Goal: Information Seeking & Learning: Learn about a topic

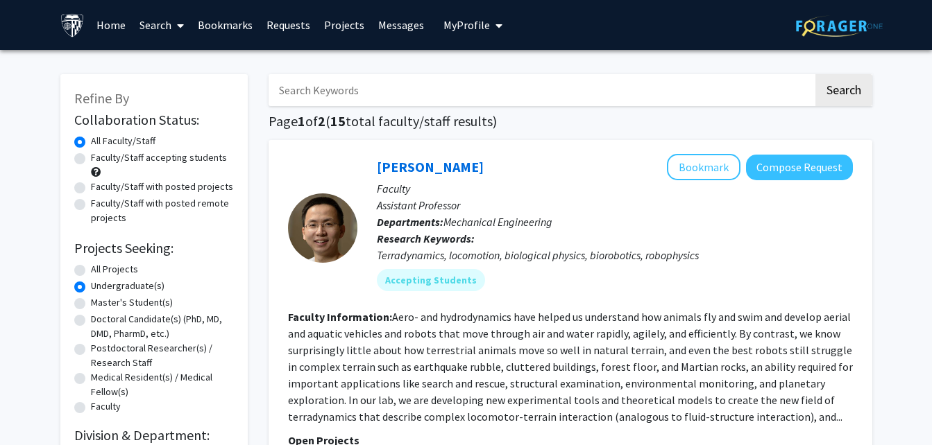
click at [427, 97] on input "Search Keywords" at bounding box center [541, 90] width 545 height 32
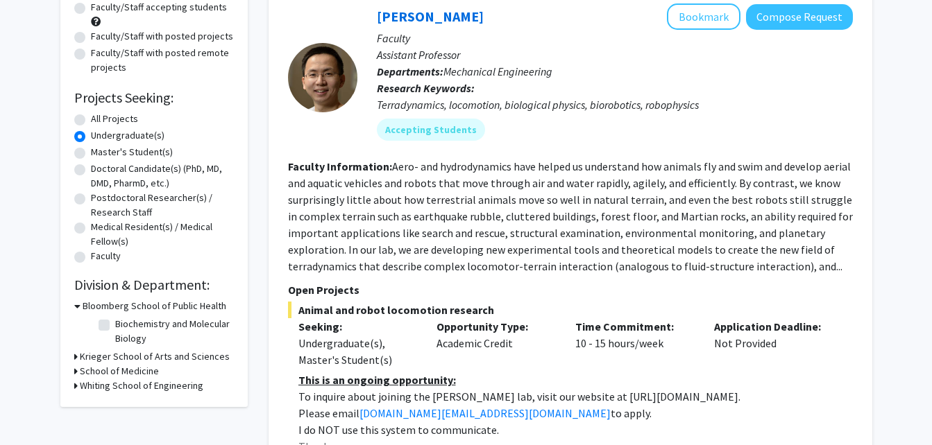
scroll to position [145, 0]
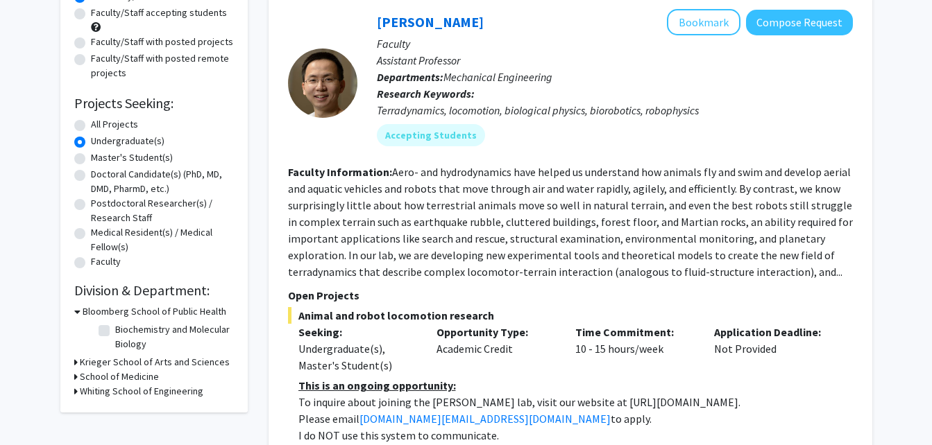
click at [82, 396] on h3 "Whiting School of Engineering" at bounding box center [142, 391] width 124 height 15
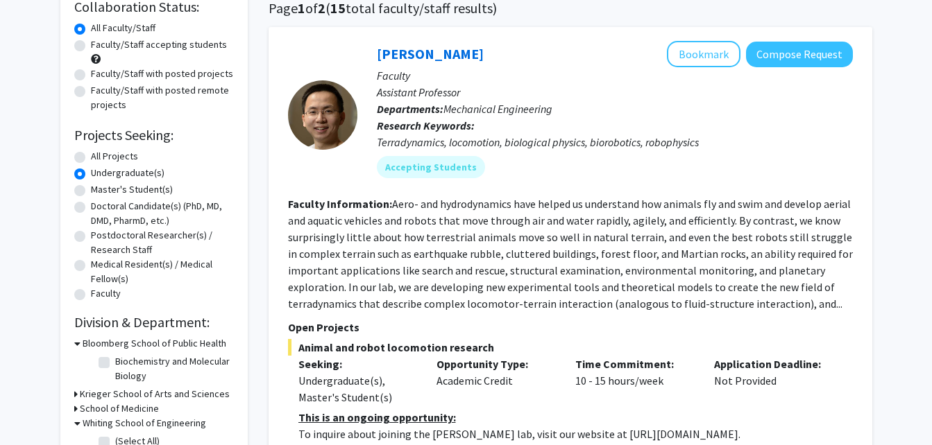
scroll to position [0, 0]
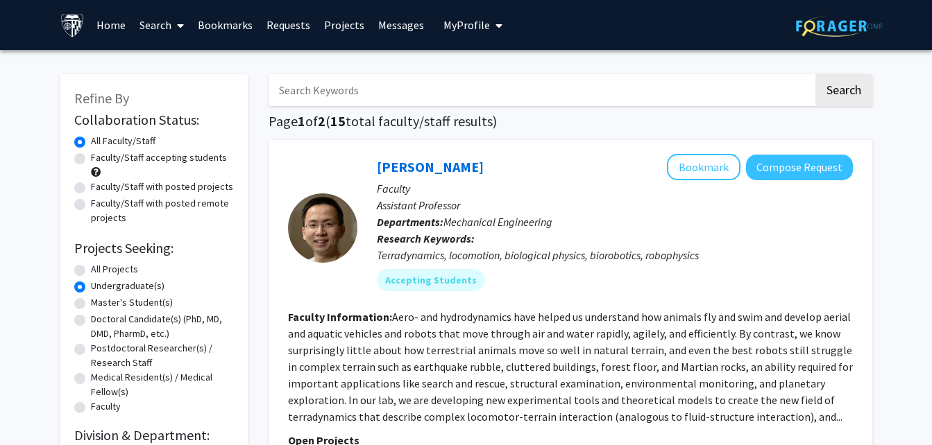
click at [324, 92] on input "Search Keywords" at bounding box center [541, 90] width 545 height 32
type input "map"
click at [815, 74] on button "Search" at bounding box center [843, 90] width 57 height 32
radio input "true"
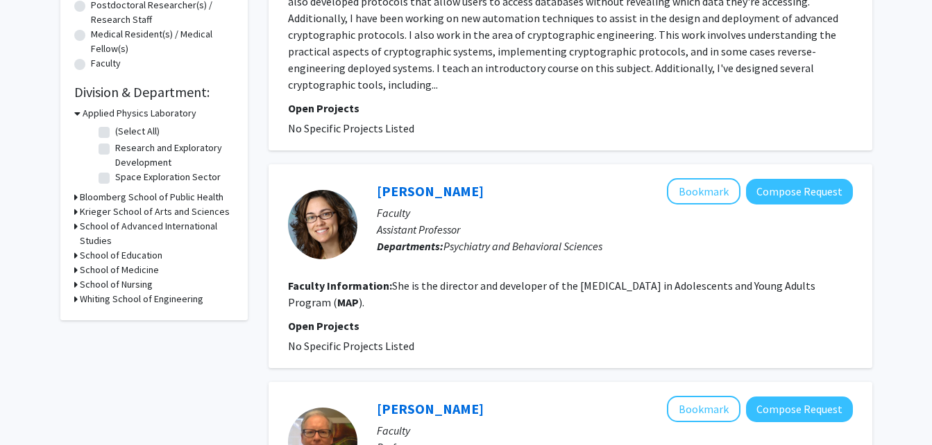
scroll to position [339, 0]
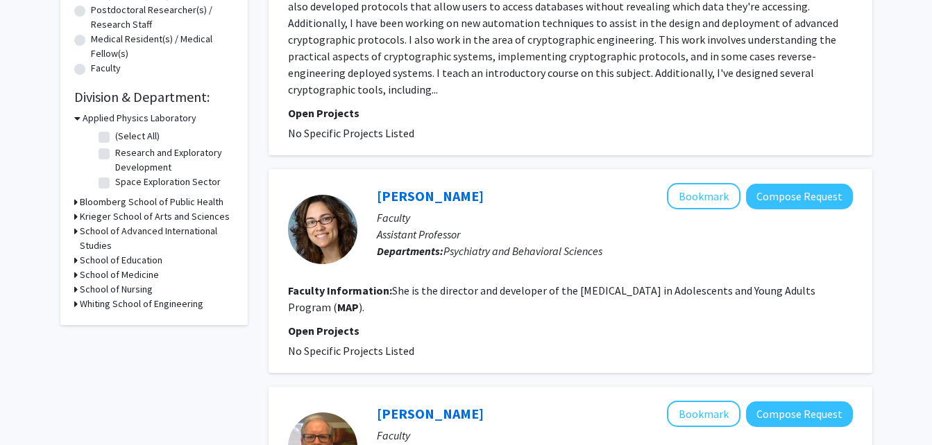
click at [173, 307] on h3 "Whiting School of Engineering" at bounding box center [142, 304] width 124 height 15
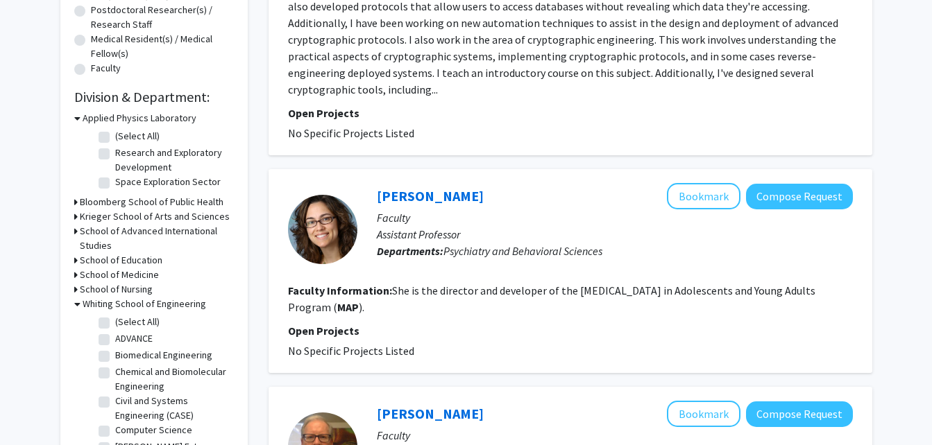
click at [157, 321] on label "(Select All)" at bounding box center [137, 322] width 44 height 15
click at [124, 321] on input "(Select All)" at bounding box center [119, 319] width 9 height 9
checkbox input "true"
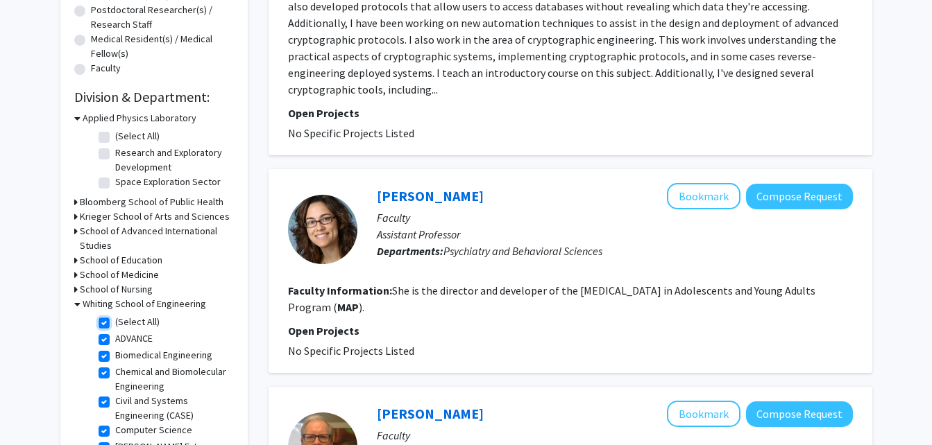
checkbox input "true"
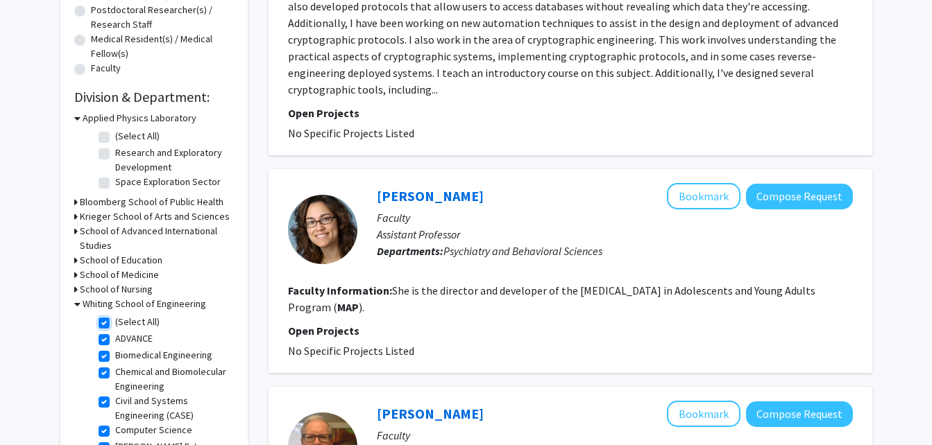
checkbox input "true"
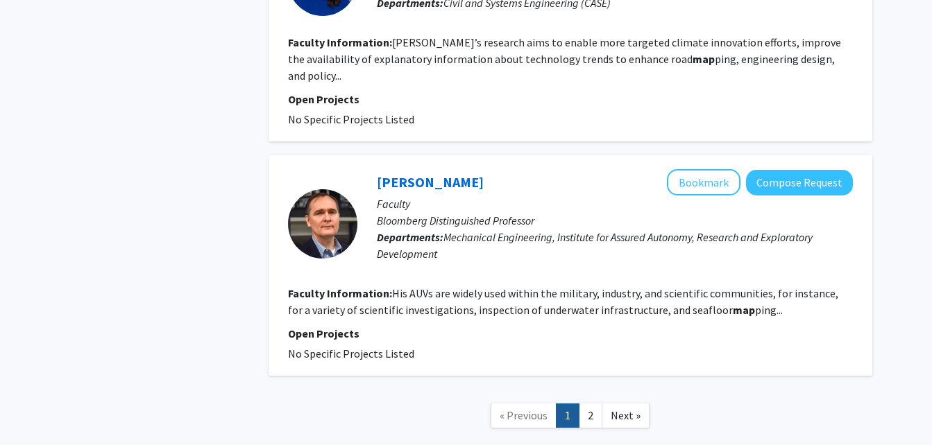
scroll to position [2396, 0]
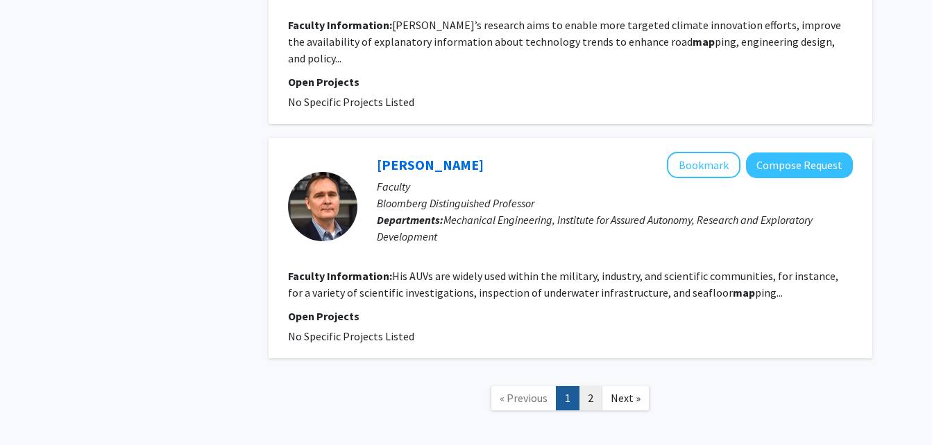
click at [597, 386] on link "2" at bounding box center [591, 398] width 24 height 24
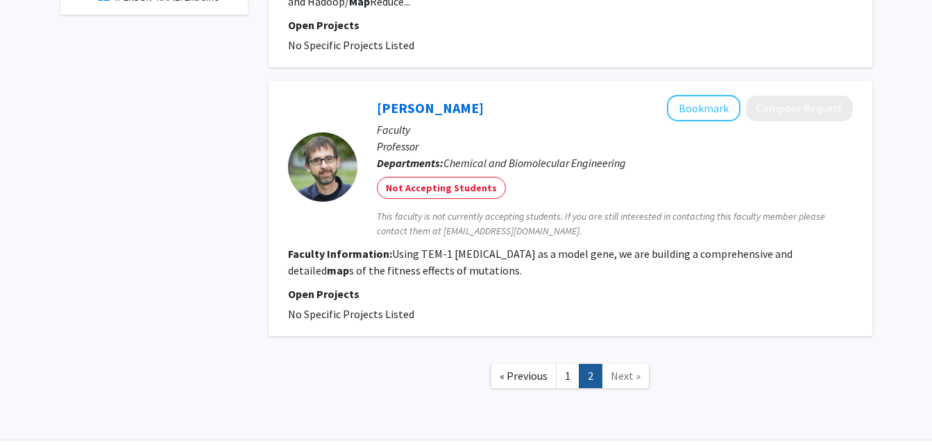
scroll to position [674, 0]
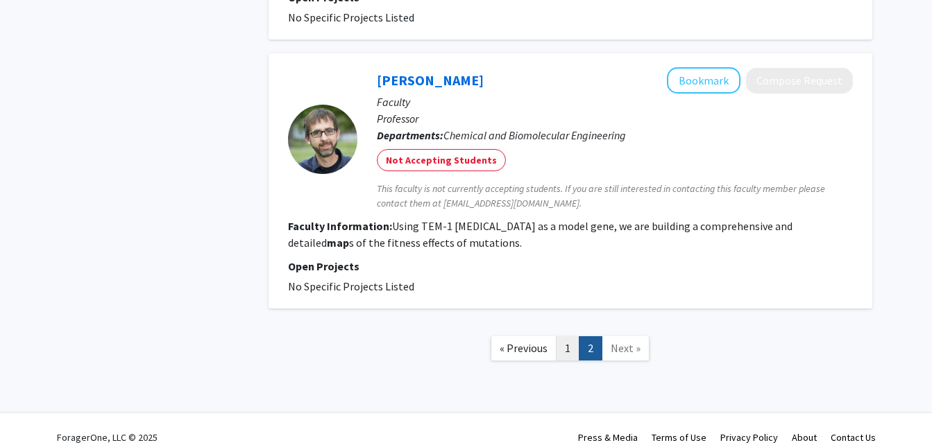
click at [568, 343] on link "1" at bounding box center [568, 349] width 24 height 24
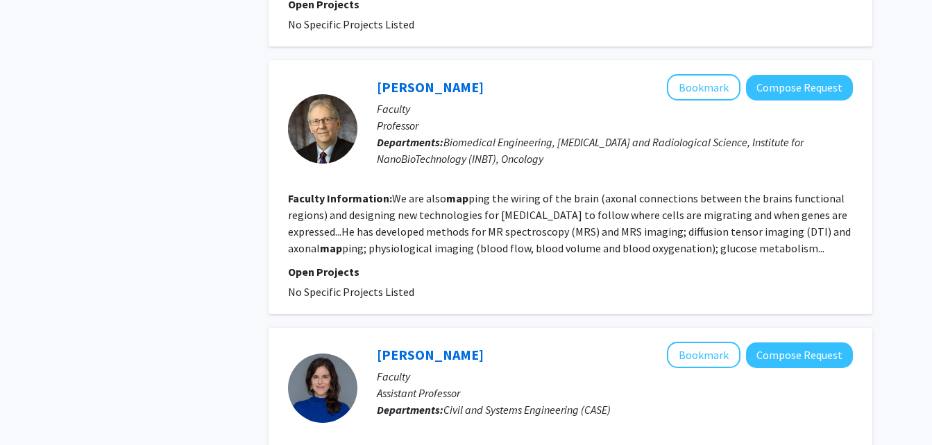
scroll to position [1967, 0]
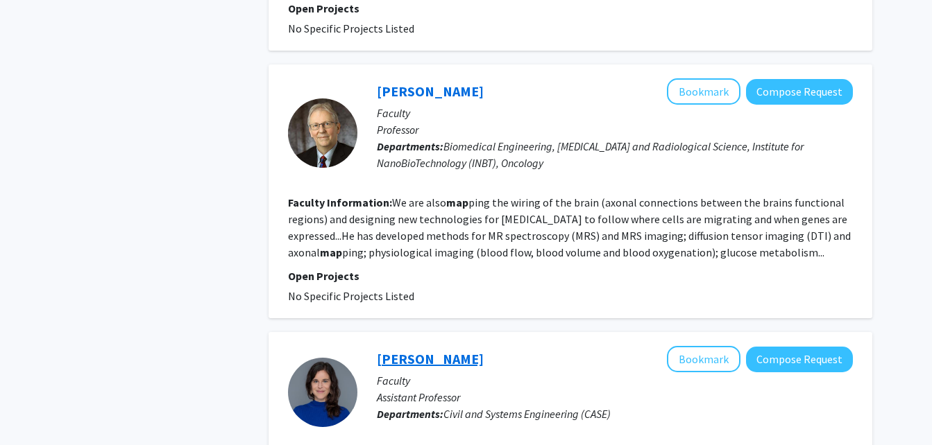
click at [428, 350] on link "[PERSON_NAME]" at bounding box center [430, 358] width 107 height 17
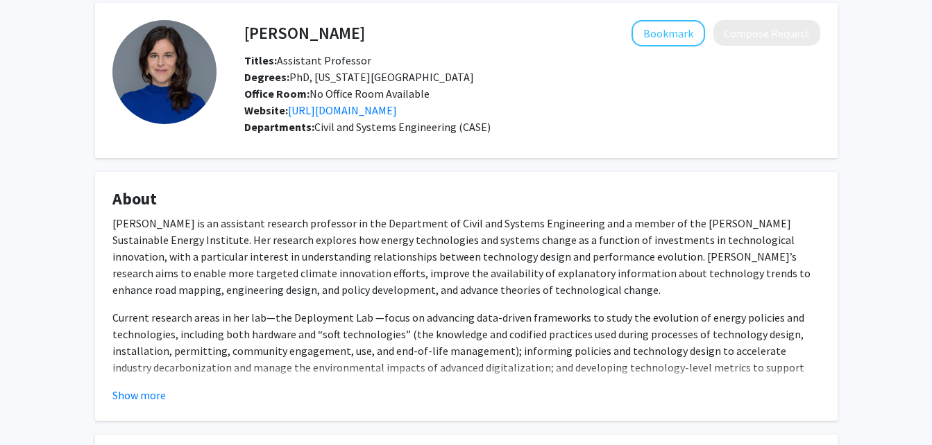
scroll to position [59, 0]
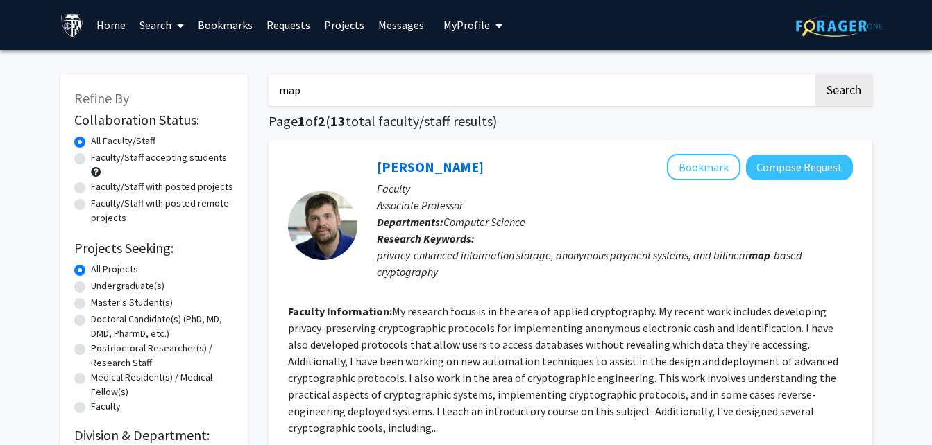
drag, startPoint x: 335, startPoint y: 96, endPoint x: 240, endPoint y: 84, distance: 95.9
type input "roads"
click at [815, 74] on button "Search" at bounding box center [843, 90] width 57 height 32
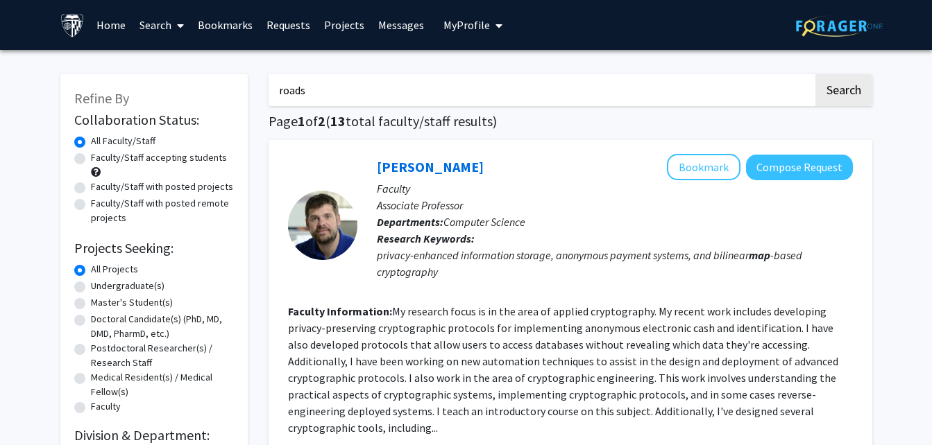
checkbox input "false"
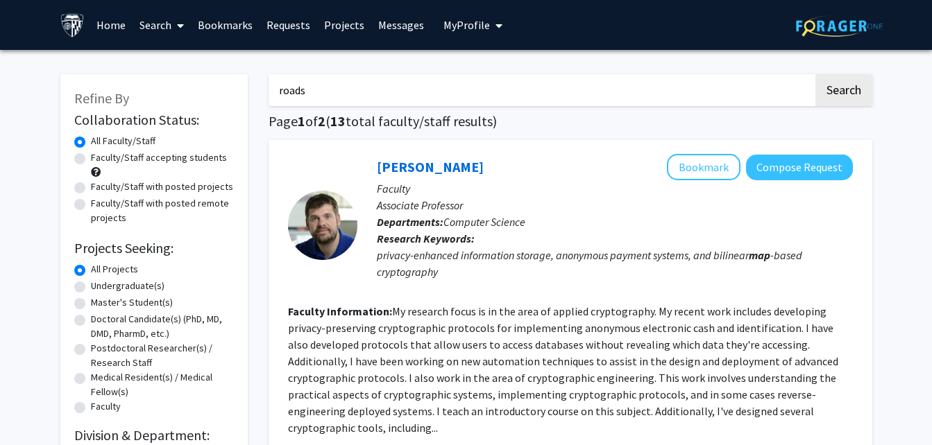
checkbox input "false"
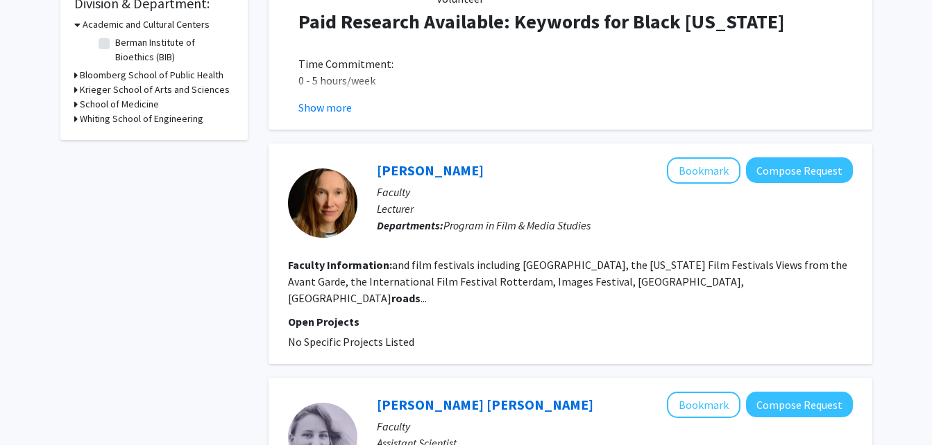
scroll to position [429, 0]
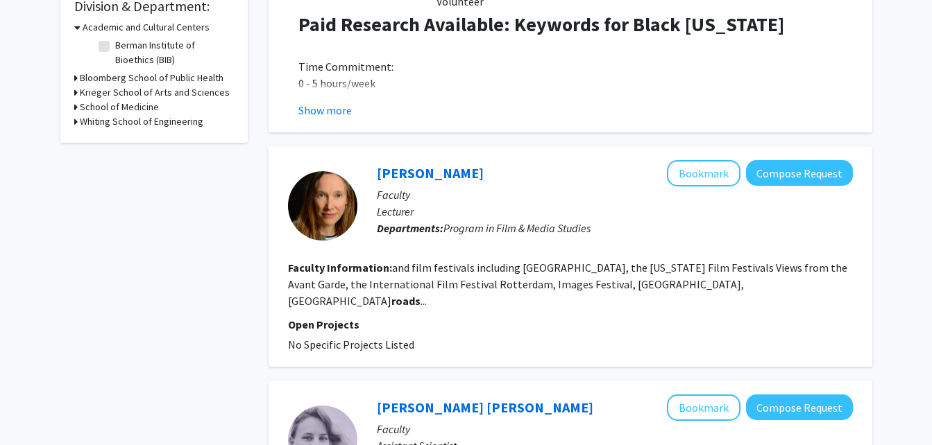
click at [171, 127] on h3 "Whiting School of Engineering" at bounding box center [142, 121] width 124 height 15
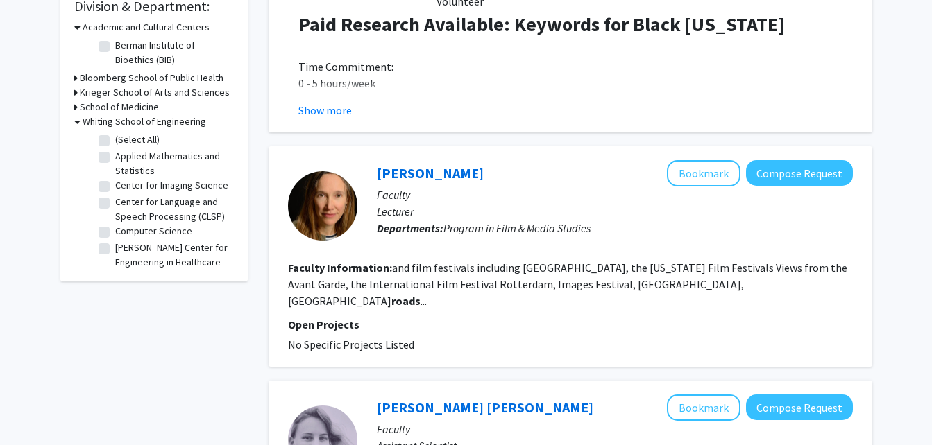
click at [131, 142] on label "(Select All)" at bounding box center [137, 140] width 44 height 15
click at [124, 142] on input "(Select All)" at bounding box center [119, 137] width 9 height 9
checkbox input "true"
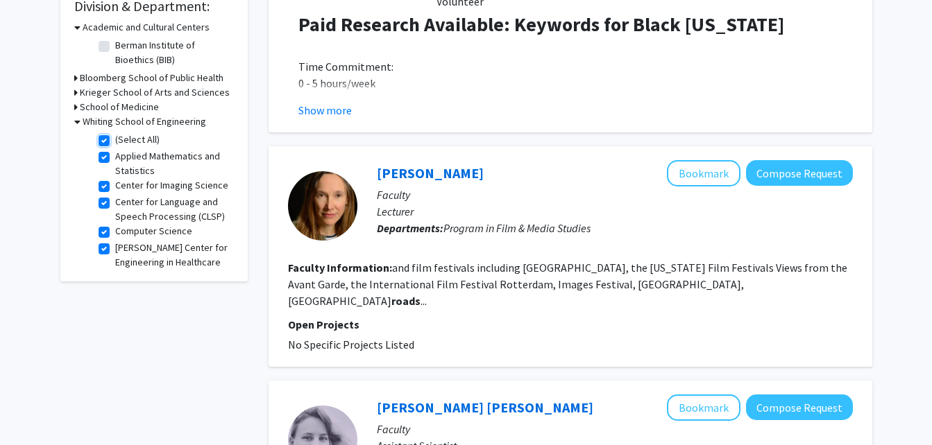
checkbox input "true"
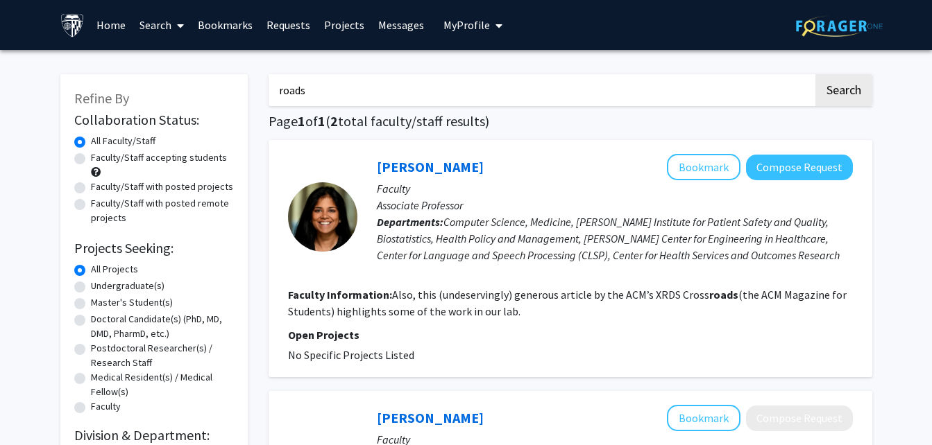
click at [536, 85] on input "roads" at bounding box center [541, 90] width 545 height 32
type input "r"
type input "terrain"
click at [815, 74] on button "Search" at bounding box center [843, 90] width 57 height 32
checkbox input "false"
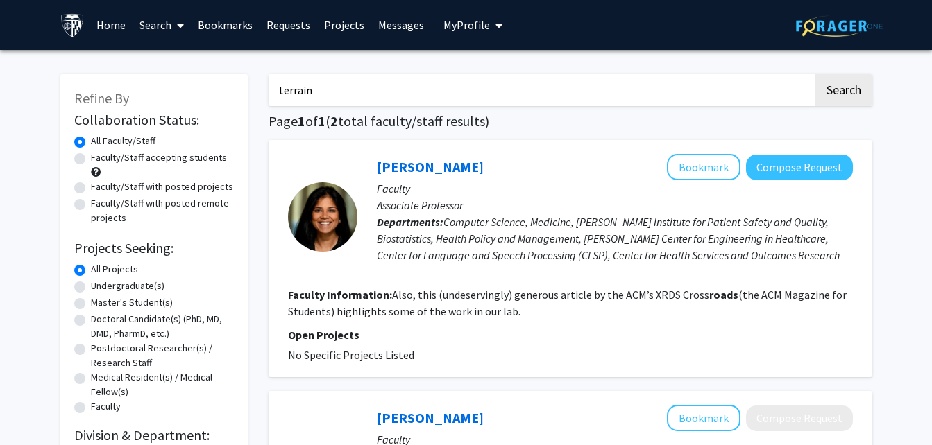
checkbox input "false"
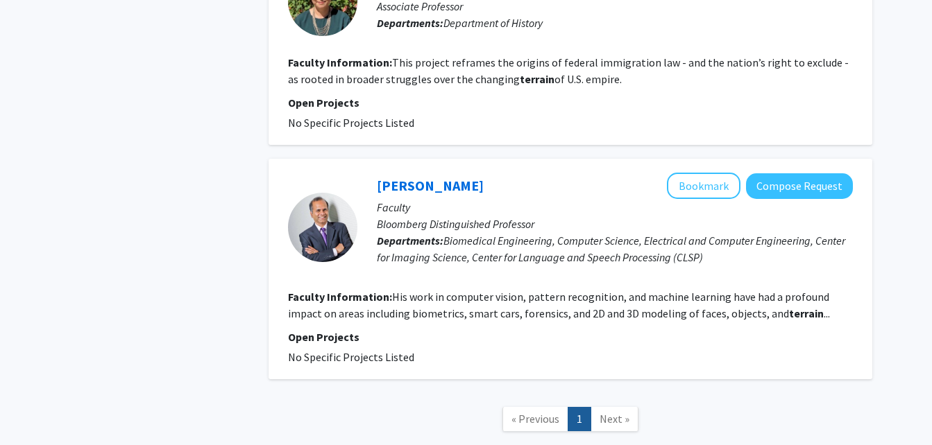
scroll to position [1104, 0]
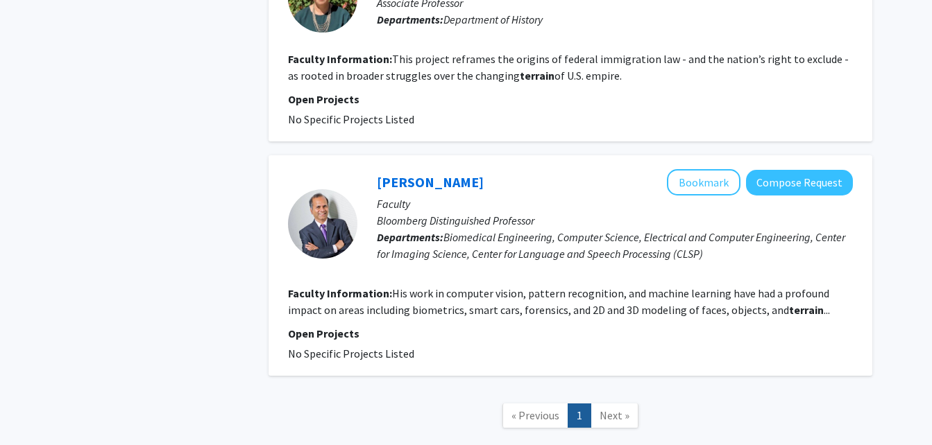
click at [291, 213] on div at bounding box center [322, 223] width 69 height 69
click at [453, 173] on link "[PERSON_NAME]" at bounding box center [430, 181] width 107 height 17
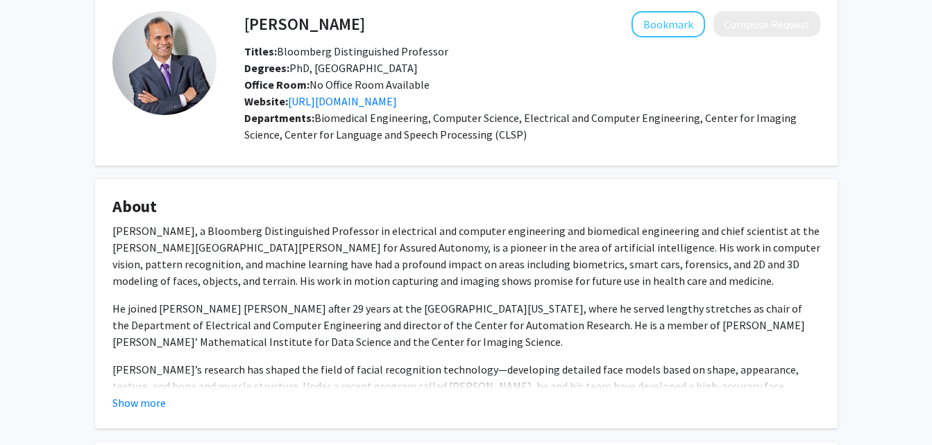
scroll to position [71, 0]
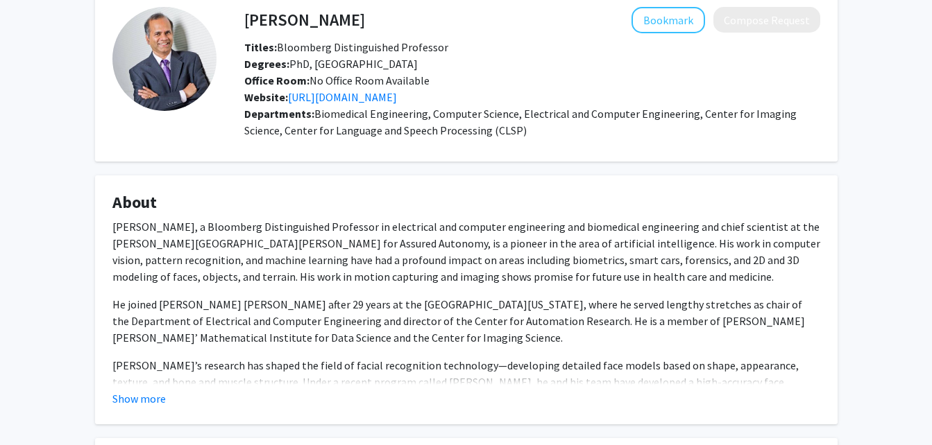
click at [158, 407] on button "Show more" at bounding box center [138, 399] width 53 height 17
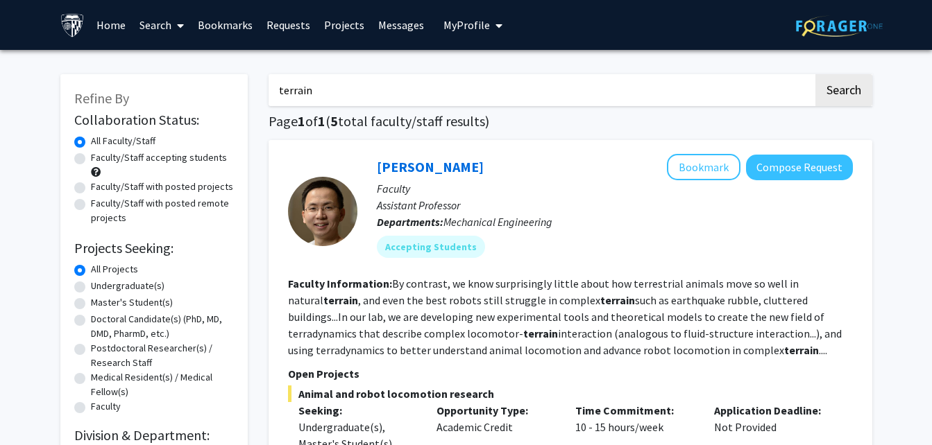
drag, startPoint x: 394, startPoint y: 85, endPoint x: 217, endPoint y: 84, distance: 176.9
type input "spine"
click at [815, 74] on button "Search" at bounding box center [843, 90] width 57 height 32
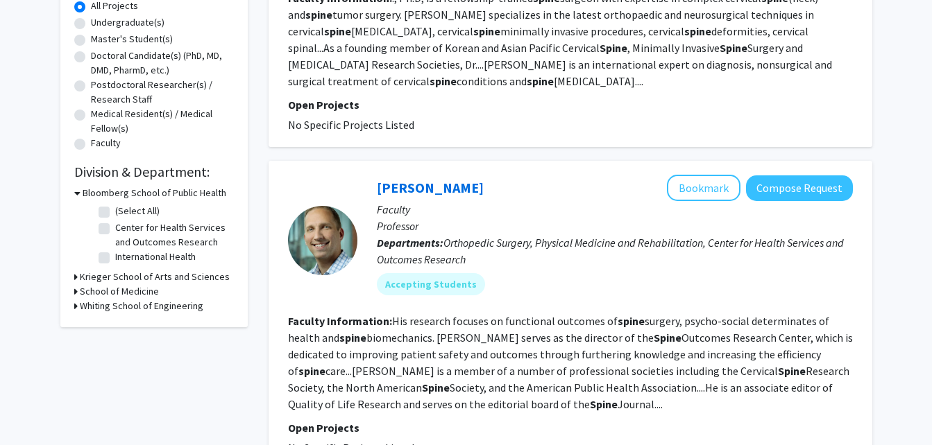
scroll to position [277, 0]
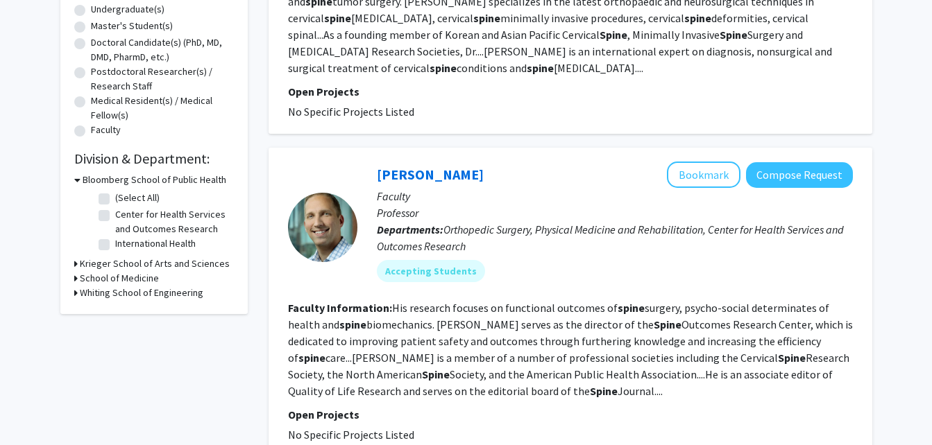
click at [128, 298] on h3 "Whiting School of Engineering" at bounding box center [142, 293] width 124 height 15
click at [125, 314] on label "(Select All)" at bounding box center [137, 311] width 44 height 15
click at [124, 313] on input "(Select All)" at bounding box center [119, 308] width 9 height 9
checkbox input "true"
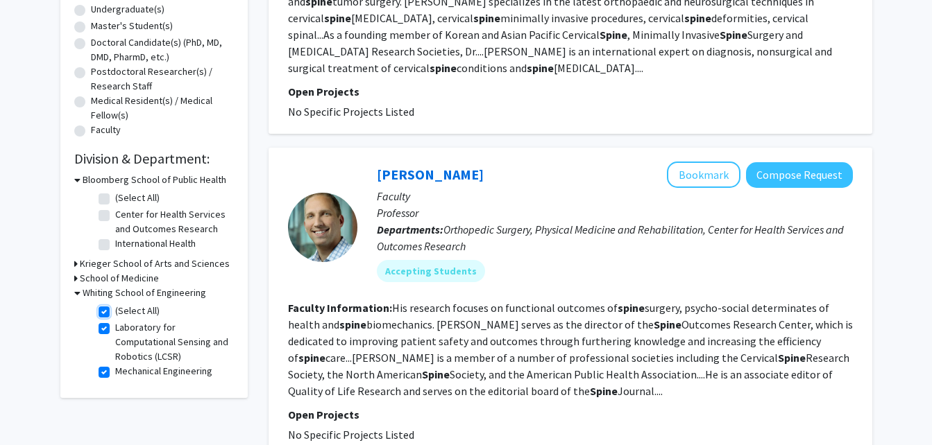
checkbox input "true"
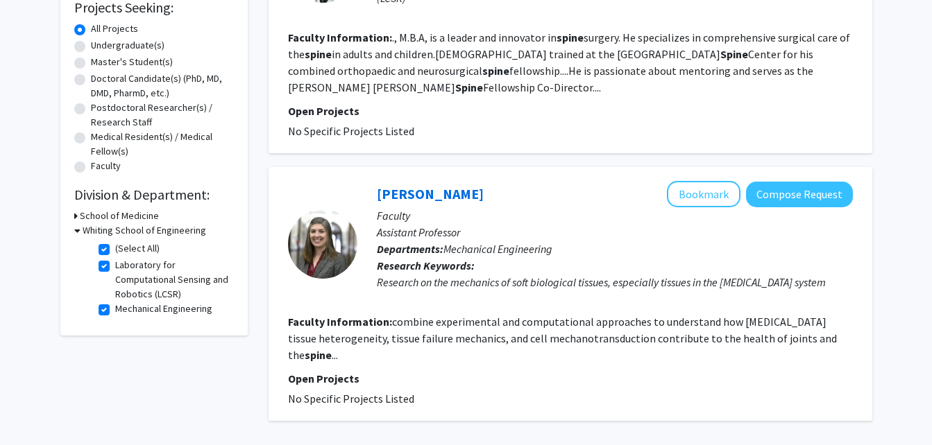
scroll to position [241, 0]
click at [445, 185] on link "[PERSON_NAME]" at bounding box center [430, 193] width 107 height 17
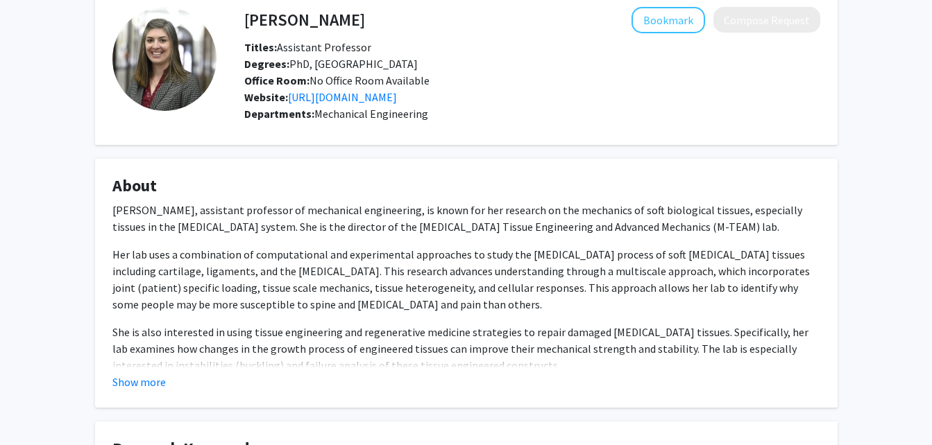
scroll to position [71, 0]
click at [156, 385] on button "Show more" at bounding box center [138, 381] width 53 height 17
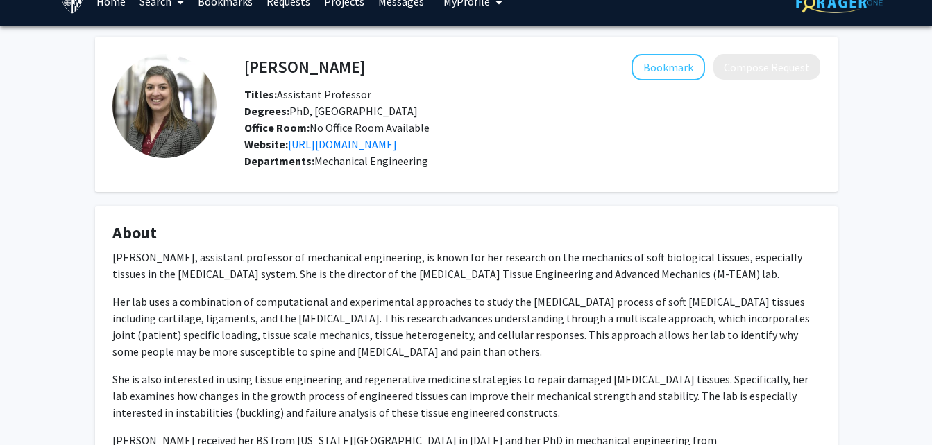
scroll to position [0, 0]
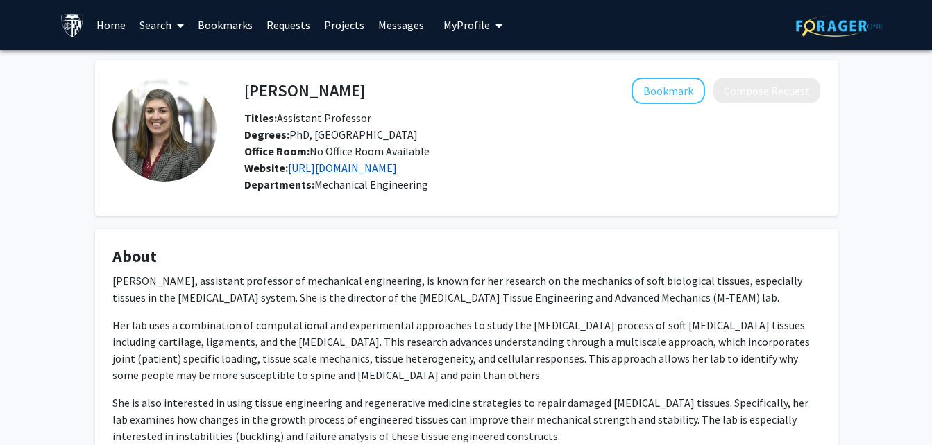
click at [397, 166] on link "[URL][DOMAIN_NAME]" at bounding box center [342, 168] width 109 height 14
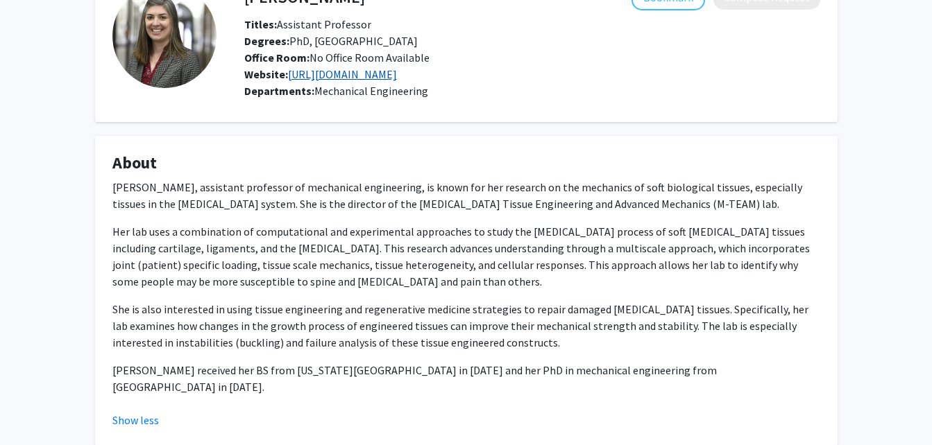
scroll to position [111, 0]
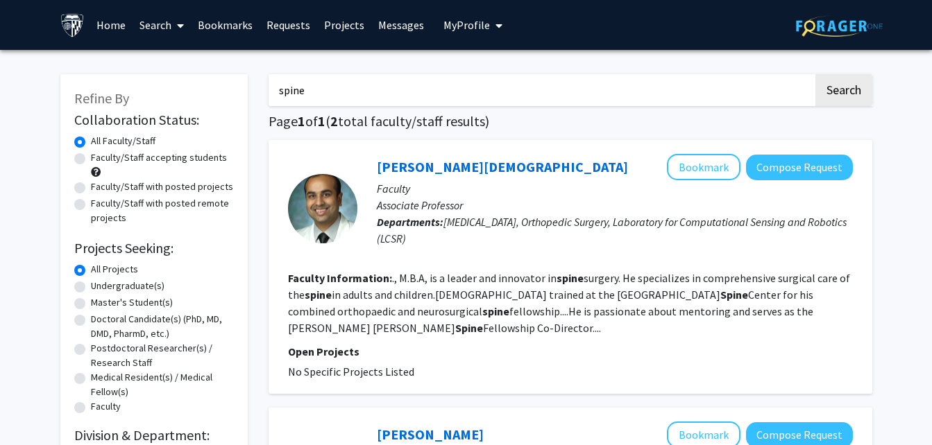
drag, startPoint x: 454, startPoint y: 93, endPoint x: 258, endPoint y: 71, distance: 197.5
click at [258, 71] on div "spine Search Page 1 of 1 ( 2 total faculty/staff results) [PERSON_NAME] Bookmar…" at bounding box center [570, 401] width 624 height 682
type input "locomotion"
click at [815, 74] on button "Search" at bounding box center [843, 90] width 57 height 32
checkbox input "false"
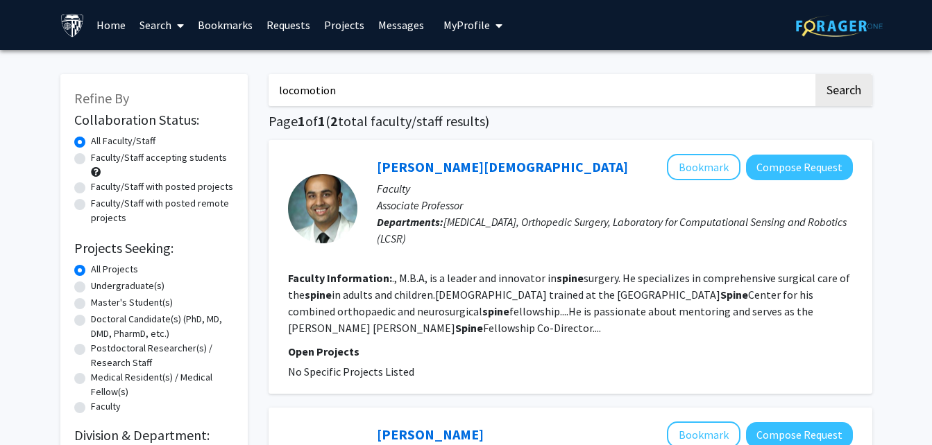
checkbox input "false"
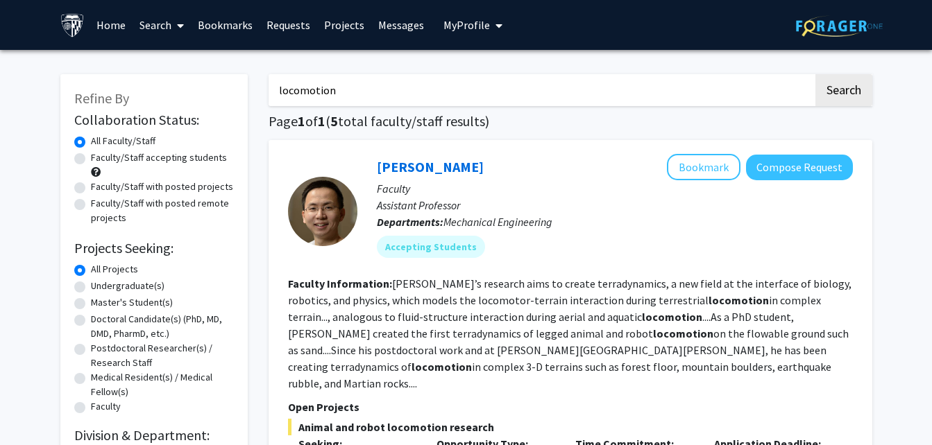
click at [409, 263] on div "[PERSON_NAME] Bookmark Compose Request Faculty Assistant Professor Departments:…" at bounding box center [604, 211] width 495 height 114
drag, startPoint x: 371, startPoint y: 85, endPoint x: 273, endPoint y: 72, distance: 99.3
type input "climbing"
click at [815, 74] on button "Search" at bounding box center [843, 90] width 57 height 32
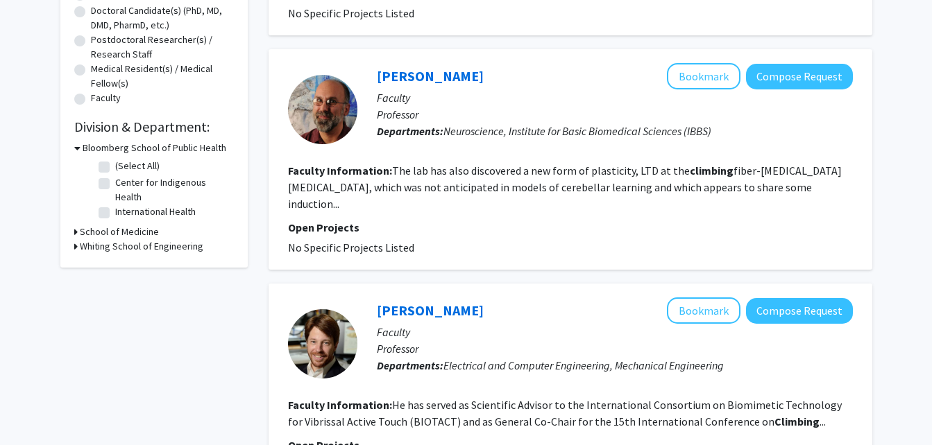
scroll to position [310, 0]
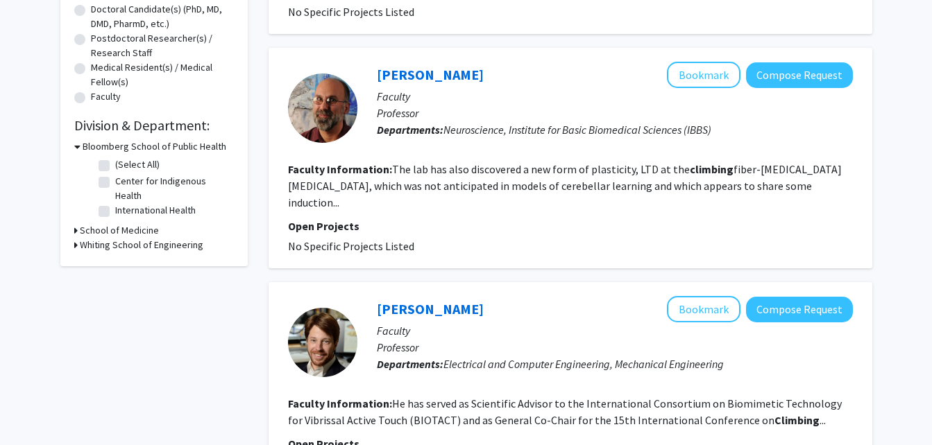
click at [168, 250] on h3 "Whiting School of Engineering" at bounding box center [142, 245] width 124 height 15
click at [148, 263] on label "(Select All)" at bounding box center [137, 263] width 44 height 15
click at [124, 263] on input "(Select All)" at bounding box center [119, 260] width 9 height 9
checkbox input "true"
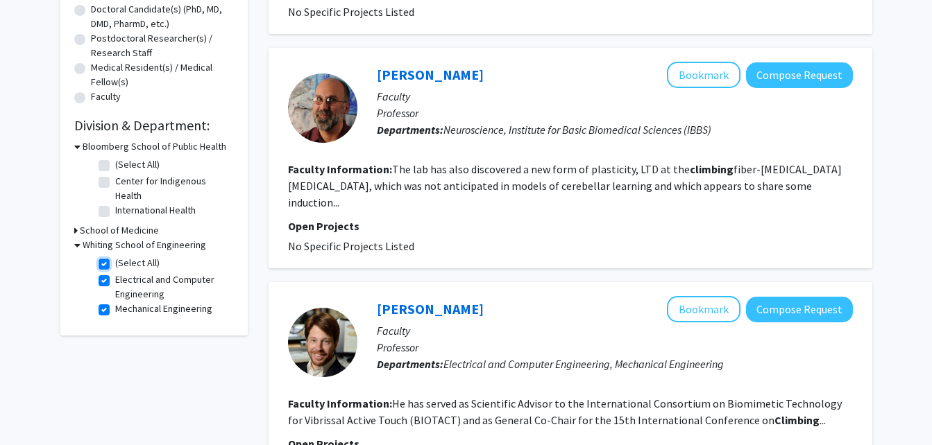
checkbox input "true"
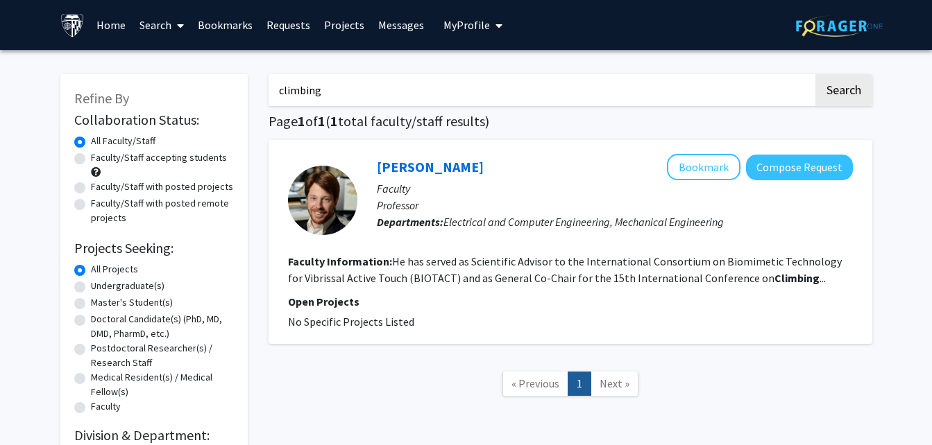
click at [615, 85] on input "climbing" at bounding box center [541, 90] width 545 height 32
type input "c"
type input "rocky"
click at [815, 74] on button "Search" at bounding box center [843, 90] width 57 height 32
checkbox input "false"
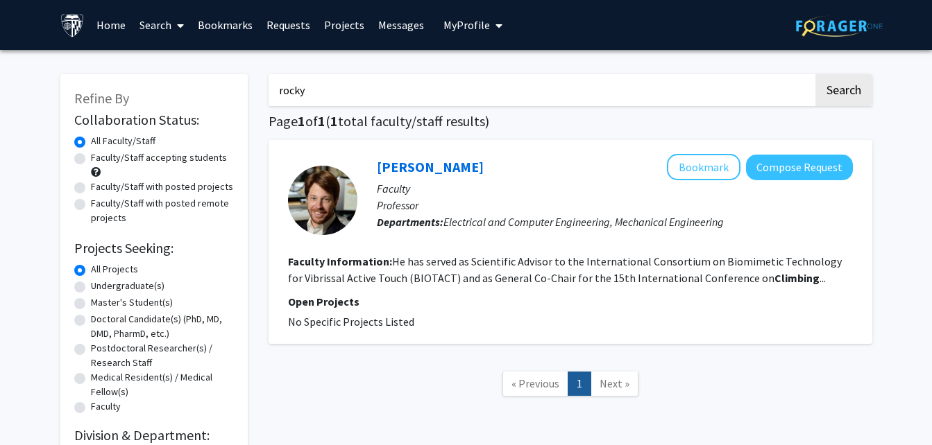
checkbox input "false"
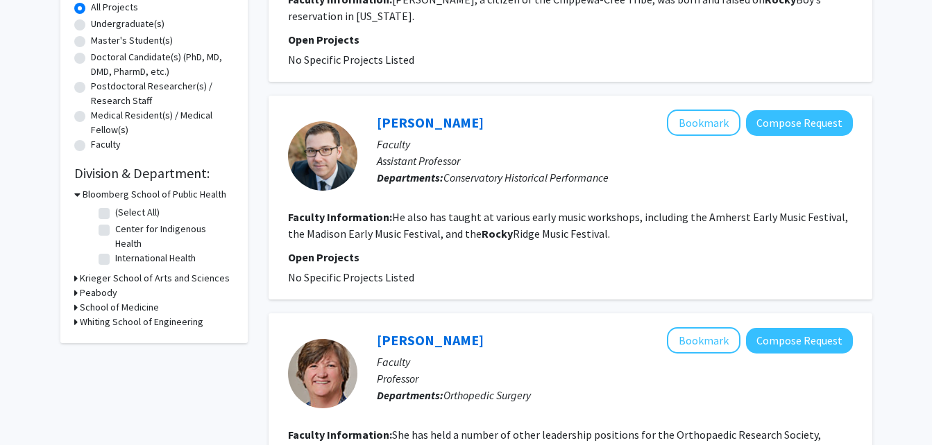
scroll to position [268, 0]
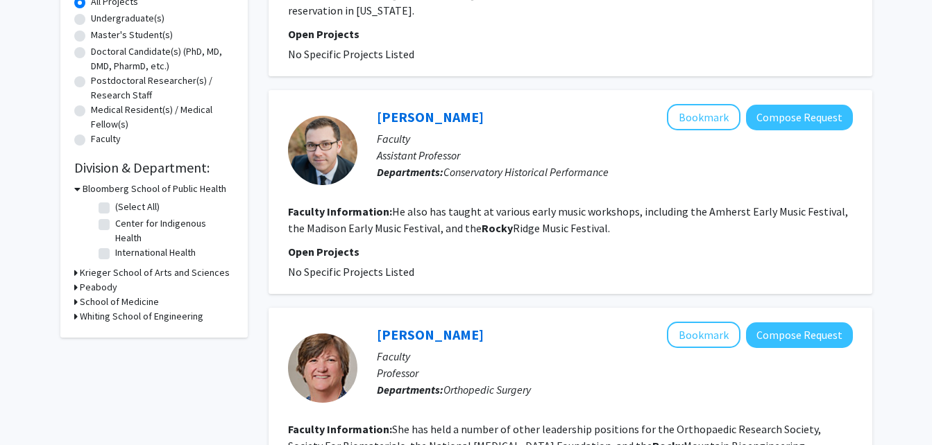
click at [146, 322] on h3 "Whiting School of Engineering" at bounding box center [142, 316] width 124 height 15
click at [141, 337] on label "Biomedical Engineering" at bounding box center [163, 334] width 97 height 15
click at [124, 337] on input "Biomedical Engineering" at bounding box center [119, 331] width 9 height 9
checkbox input "true"
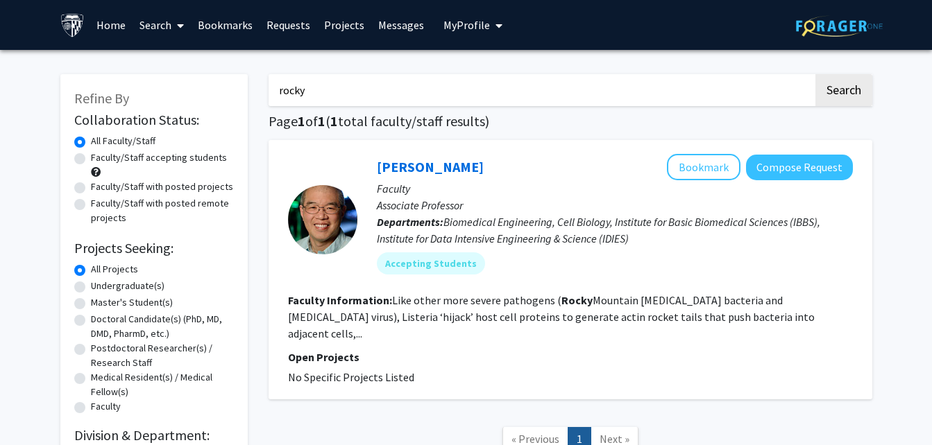
click at [524, 95] on input "rocky" at bounding box center [541, 90] width 545 height 32
type input "r"
type input "m"
type input "geograph"
click at [815, 74] on button "Search" at bounding box center [843, 90] width 57 height 32
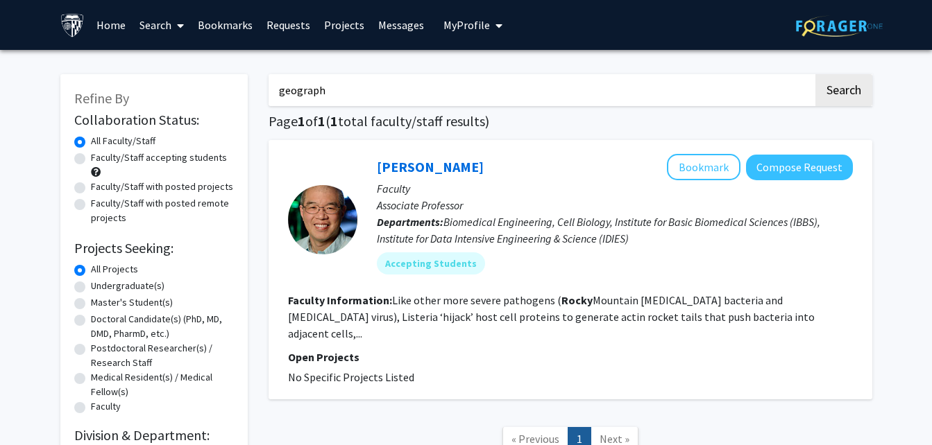
checkbox input "false"
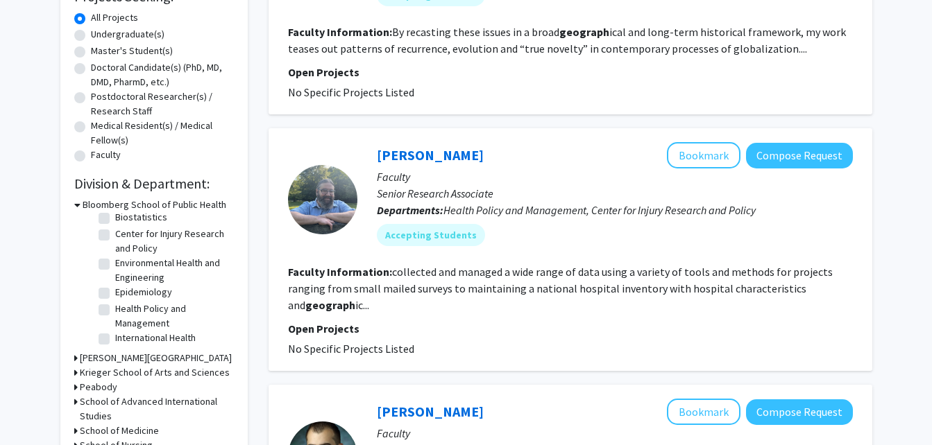
scroll to position [325, 0]
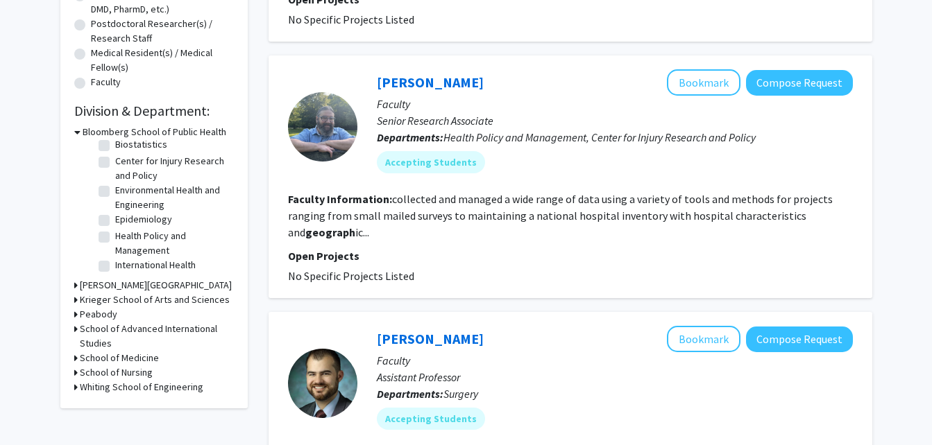
click at [141, 382] on h3 "Whiting School of Engineering" at bounding box center [142, 387] width 124 height 15
click at [136, 403] on label "Biomedical Engineering" at bounding box center [163, 405] width 97 height 15
click at [124, 403] on input "Biomedical Engineering" at bounding box center [119, 402] width 9 height 9
checkbox input "true"
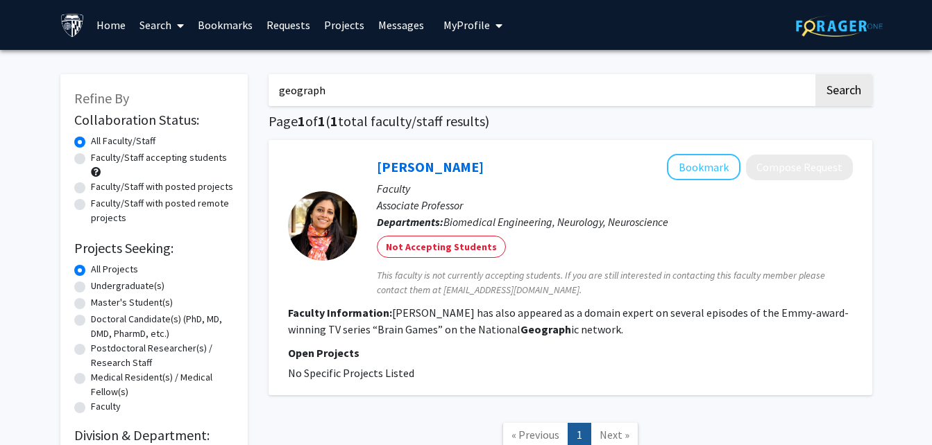
click at [502, 85] on input "geograph" at bounding box center [541, 90] width 545 height 32
type input "g"
type input "geology"
click at [815, 74] on button "Search" at bounding box center [843, 90] width 57 height 32
checkbox input "false"
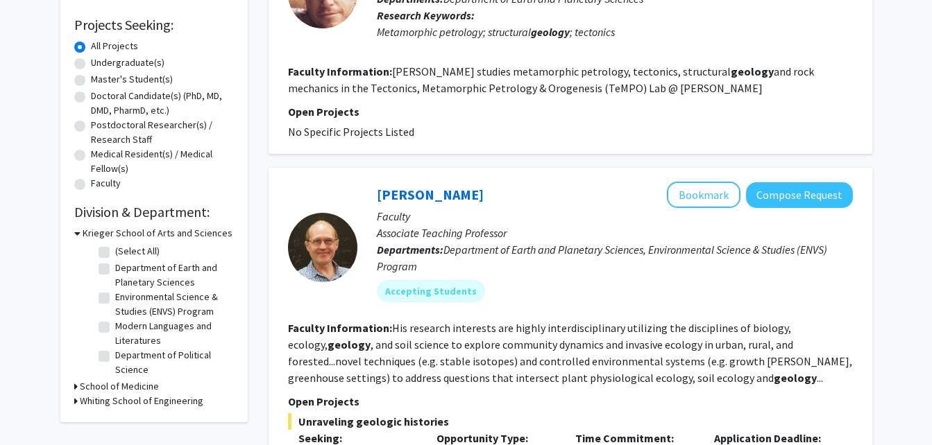
scroll to position [224, 0]
click at [182, 404] on h3 "Whiting School of Engineering" at bounding box center [142, 400] width 124 height 15
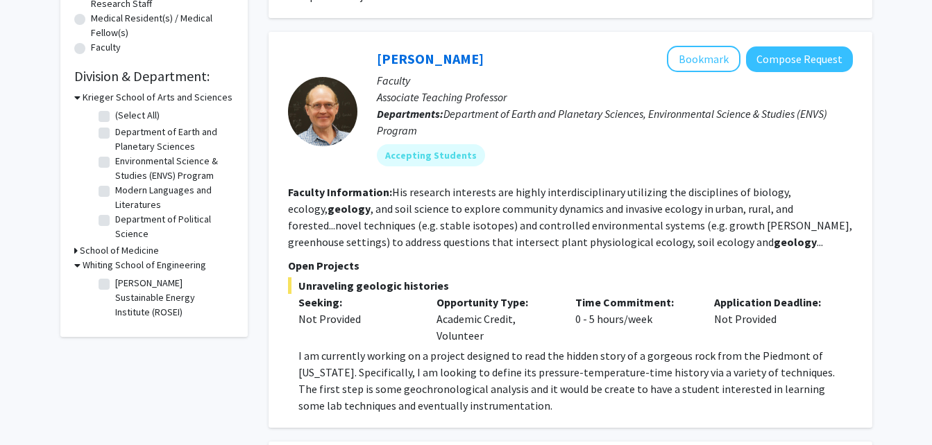
scroll to position [360, 0]
click at [202, 300] on label "[PERSON_NAME] Sustainable Energy Institute (ROSEI)" at bounding box center [172, 297] width 115 height 44
click at [124, 284] on input "[PERSON_NAME] Sustainable Energy Institute (ROSEI)" at bounding box center [119, 279] width 9 height 9
checkbox input "true"
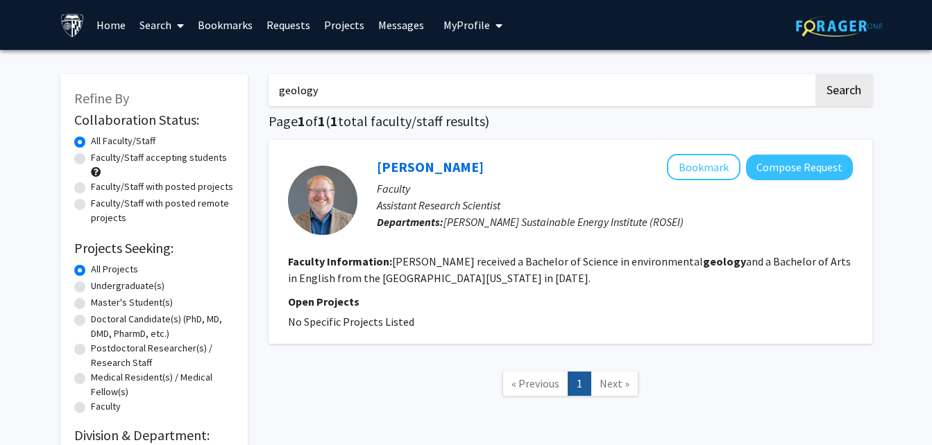
click at [569, 96] on input "geology" at bounding box center [541, 90] width 545 height 32
type input "g"
type input "controls"
click at [815, 74] on button "Search" at bounding box center [843, 90] width 57 height 32
checkbox input "false"
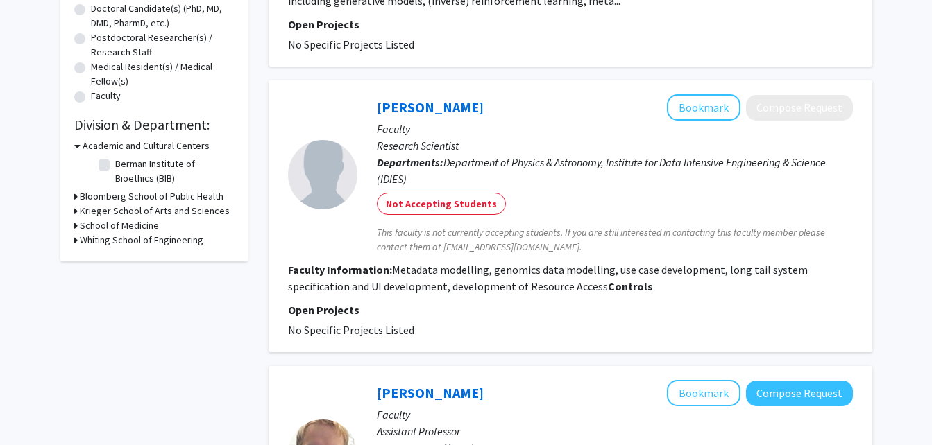
scroll to position [301, 0]
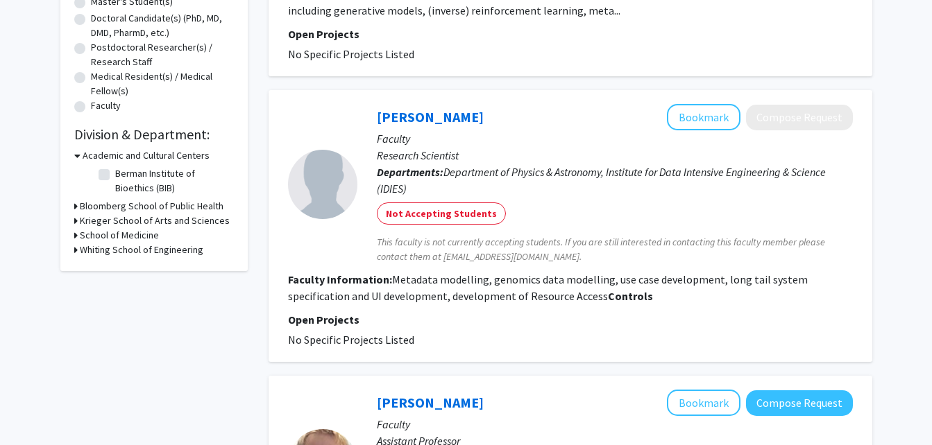
click at [76, 250] on icon at bounding box center [75, 250] width 3 height 15
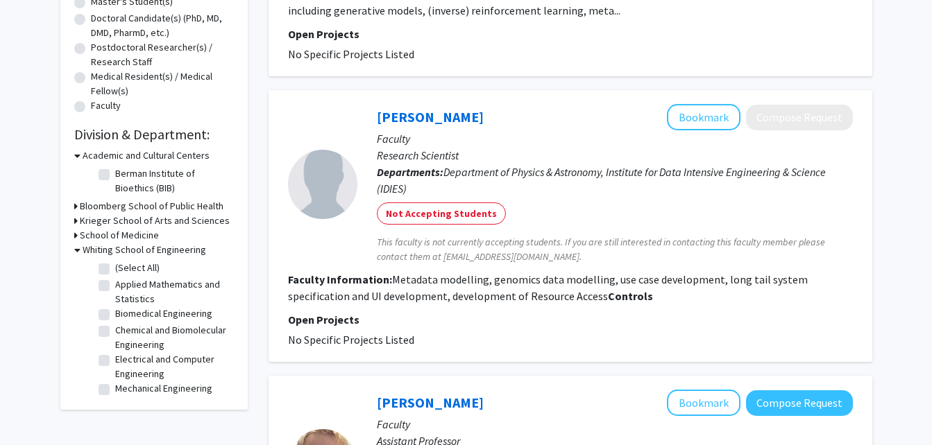
click at [117, 269] on label "(Select All)" at bounding box center [137, 268] width 44 height 15
click at [117, 269] on input "(Select All)" at bounding box center [119, 265] width 9 height 9
checkbox input "true"
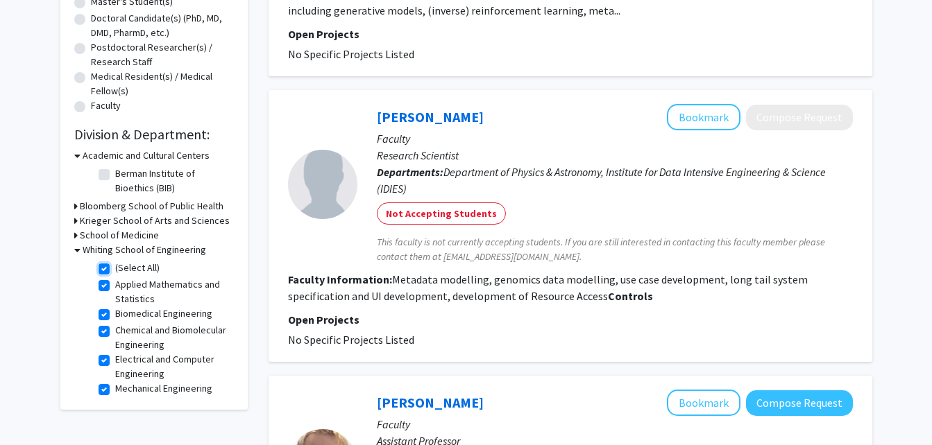
checkbox input "true"
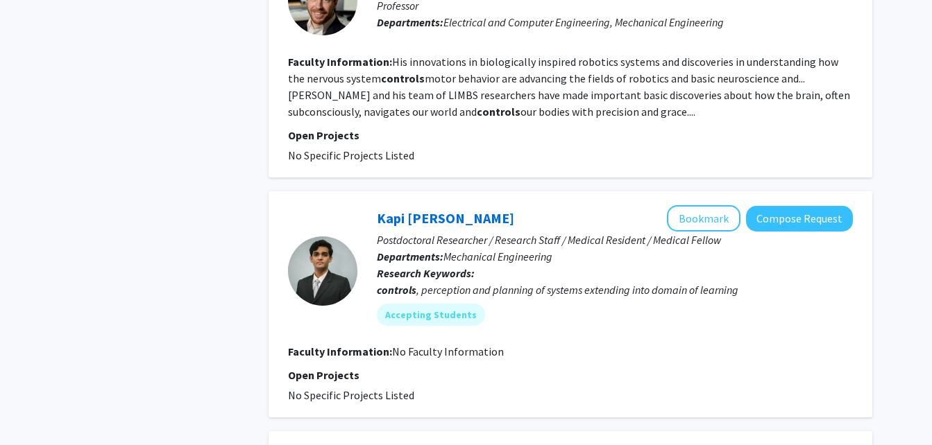
scroll to position [997, 0]
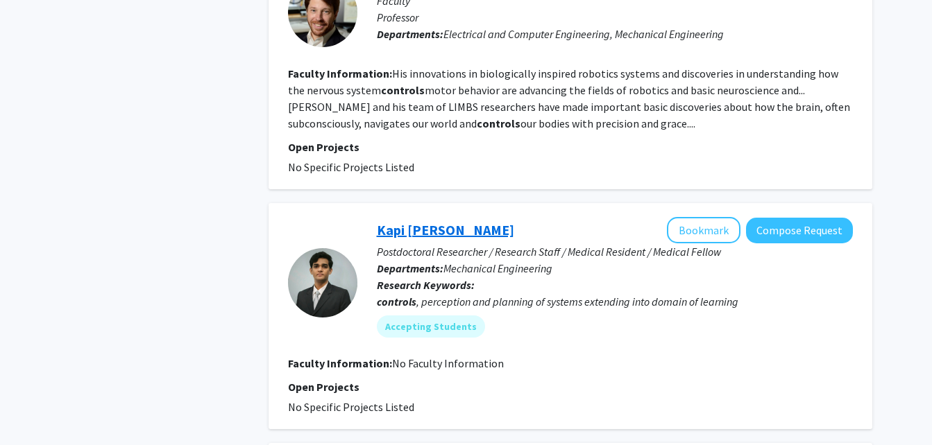
click at [400, 237] on link "Kapi [PERSON_NAME]" at bounding box center [445, 229] width 137 height 17
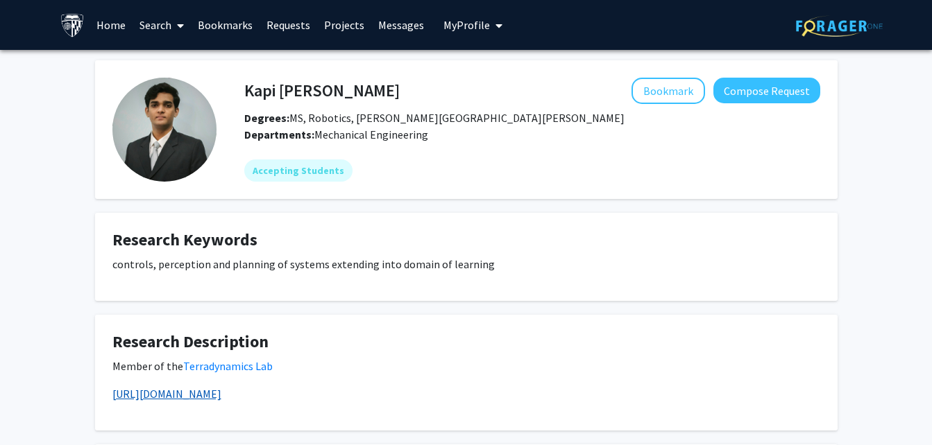
click at [221, 396] on link "[URL][DOMAIN_NAME]" at bounding box center [166, 394] width 109 height 14
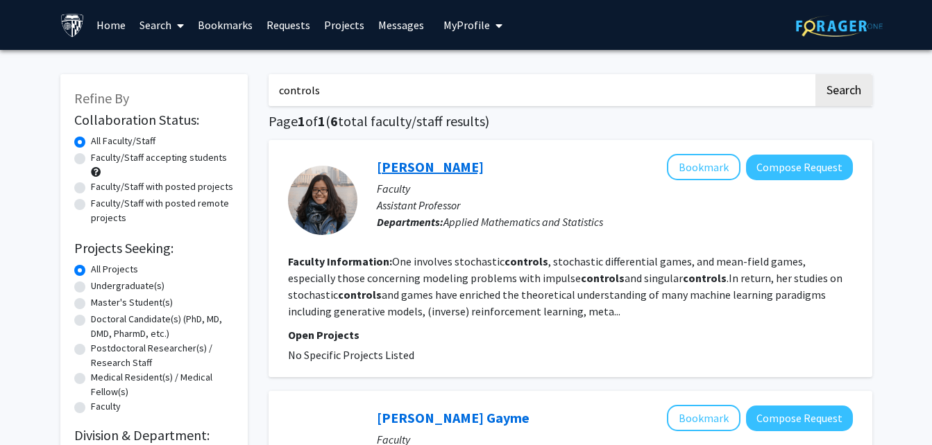
click at [433, 164] on link "[PERSON_NAME]" at bounding box center [430, 166] width 107 height 17
click at [366, 78] on input "controls" at bounding box center [541, 90] width 545 height 32
type input "control"
click at [815, 74] on button "Search" at bounding box center [843, 90] width 57 height 32
checkbox input "false"
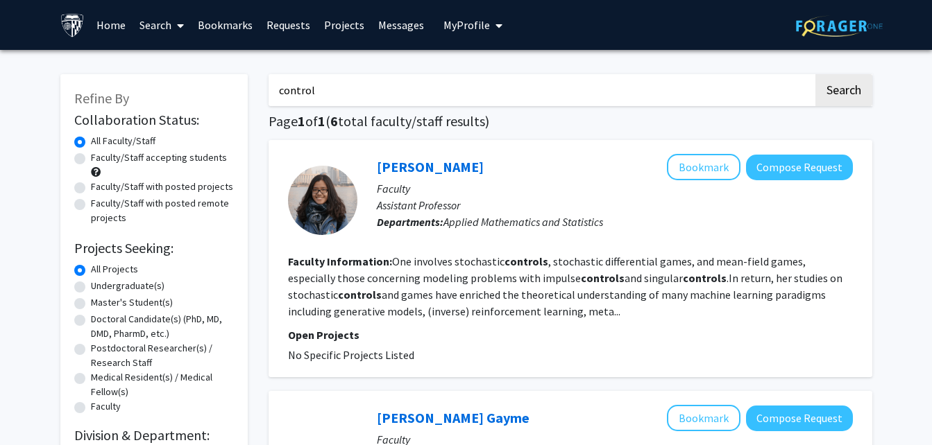
checkbox input "false"
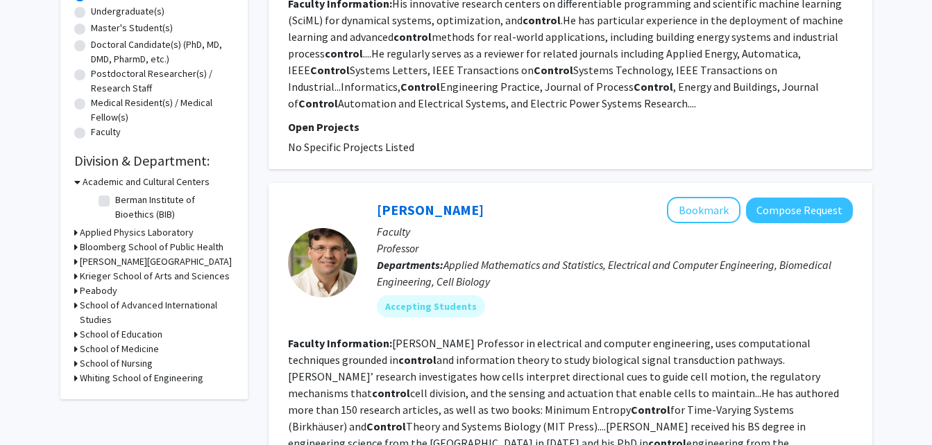
scroll to position [275, 0]
click at [108, 376] on h3 "Whiting School of Engineering" at bounding box center [142, 378] width 124 height 15
click at [117, 395] on label "(Select All)" at bounding box center [137, 396] width 44 height 15
click at [117, 395] on input "(Select All)" at bounding box center [119, 393] width 9 height 9
checkbox input "true"
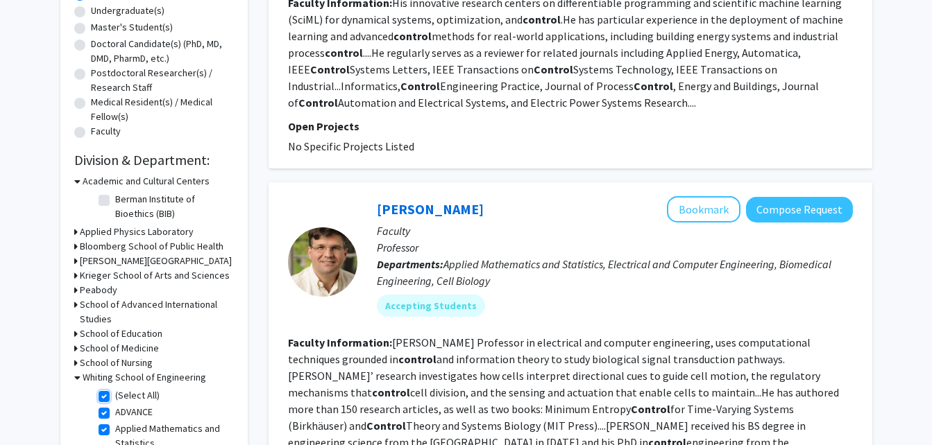
checkbox input "true"
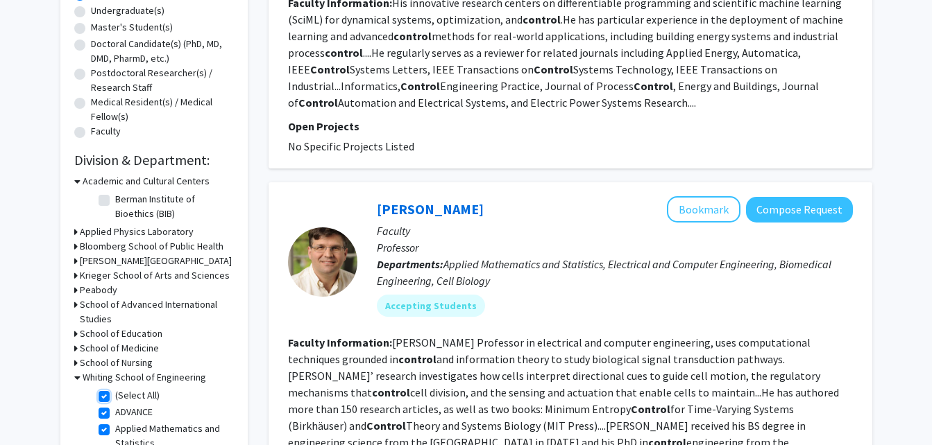
checkbox input "true"
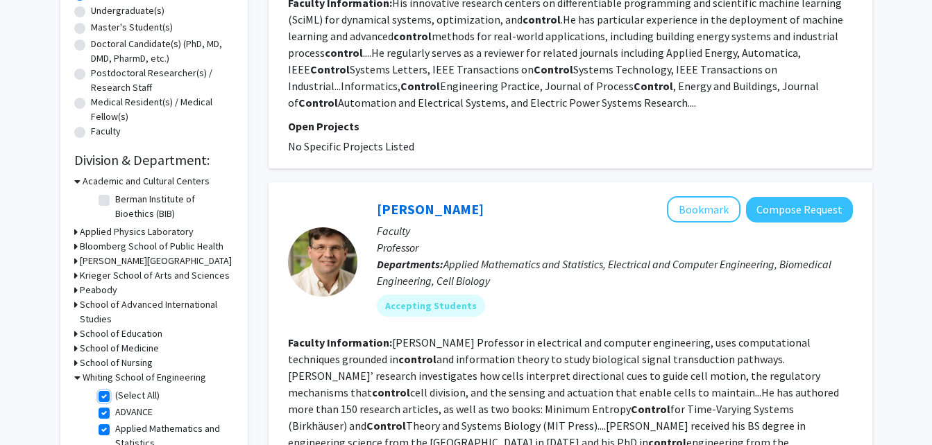
checkbox input "true"
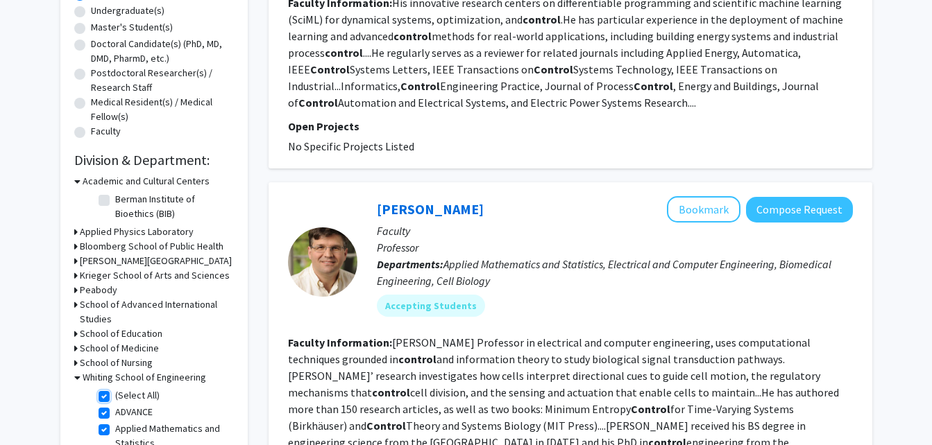
checkbox input "true"
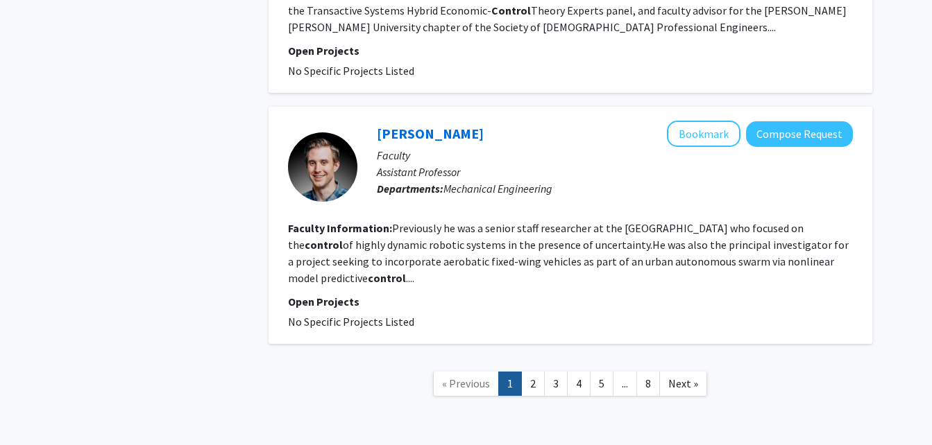
scroll to position [2847, 0]
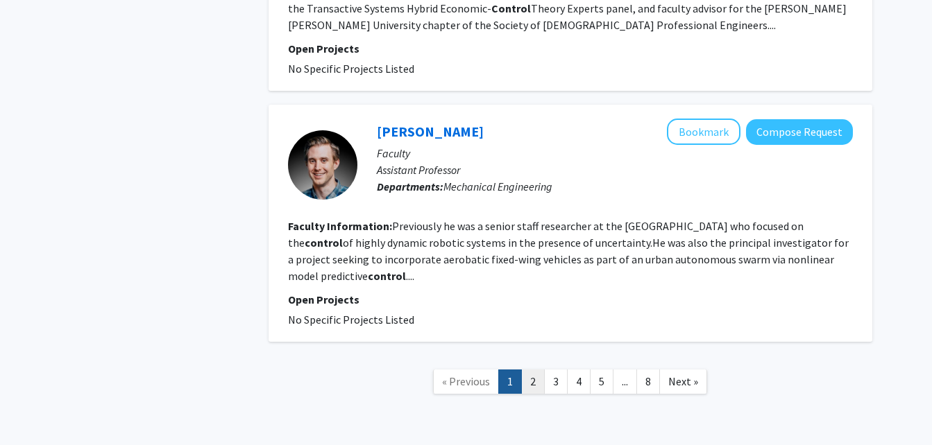
click at [538, 370] on link "2" at bounding box center [533, 382] width 24 height 24
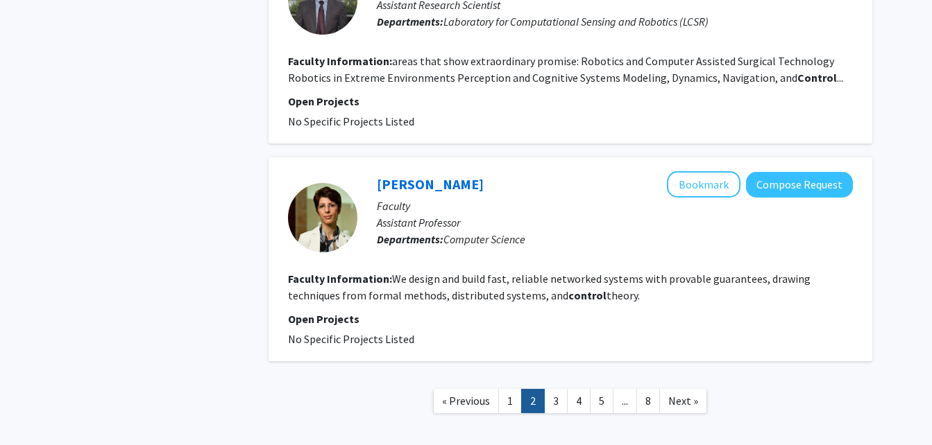
scroll to position [2497, 0]
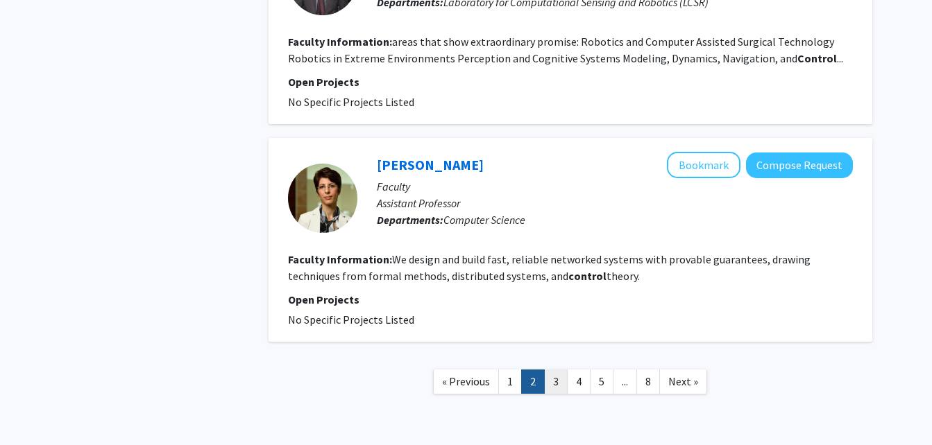
click at [557, 370] on link "3" at bounding box center [556, 382] width 24 height 24
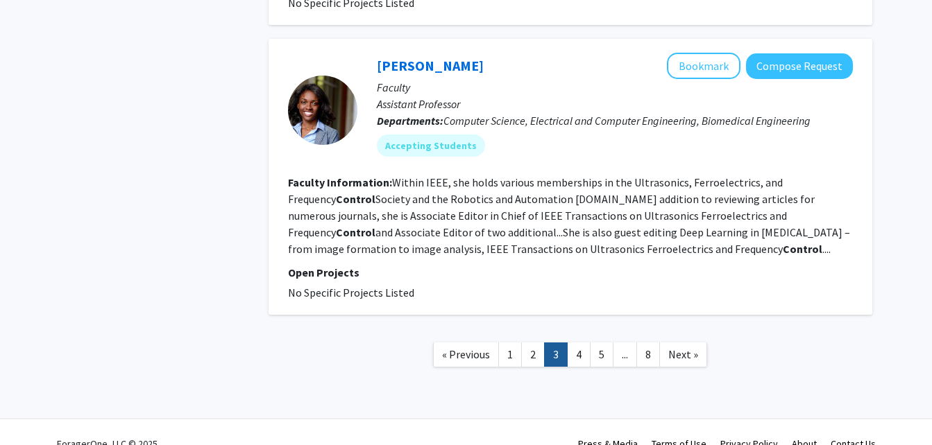
scroll to position [2335, 0]
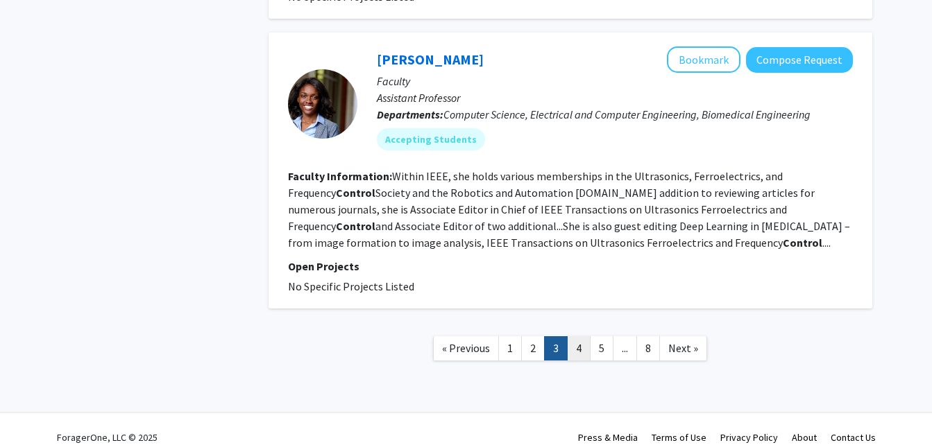
click at [574, 337] on link "4" at bounding box center [579, 349] width 24 height 24
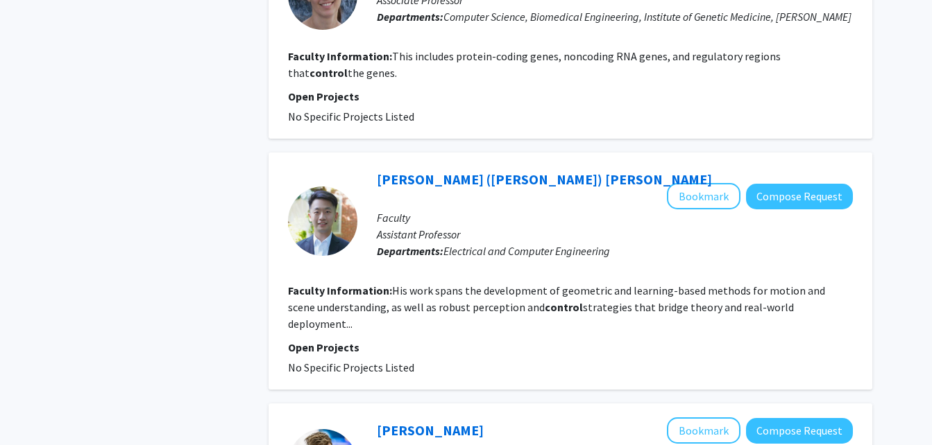
scroll to position [2403, 0]
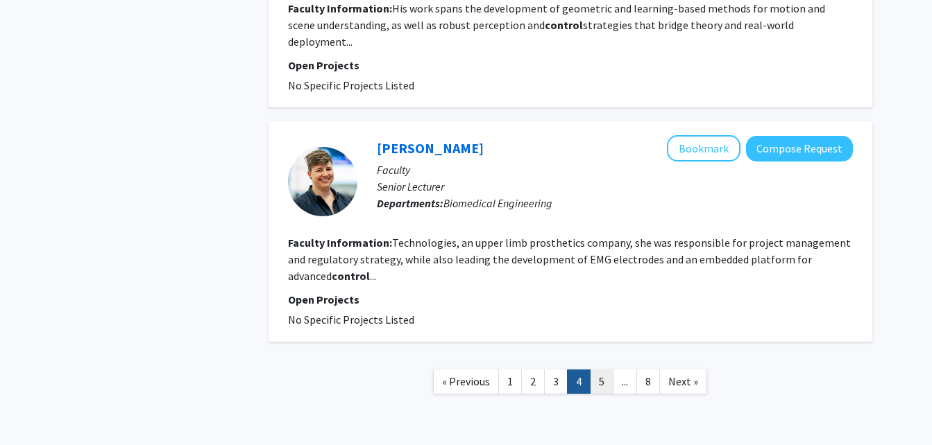
click at [593, 370] on link "5" at bounding box center [602, 382] width 24 height 24
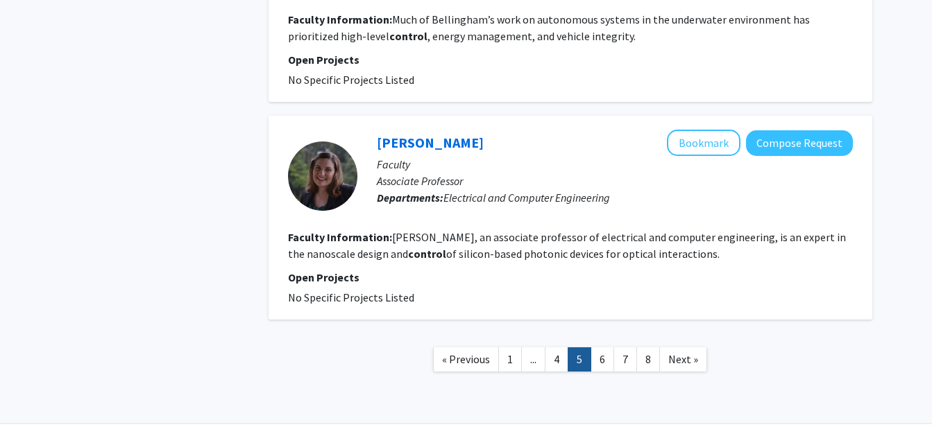
scroll to position [2279, 0]
click at [599, 369] on link "6" at bounding box center [602, 360] width 24 height 24
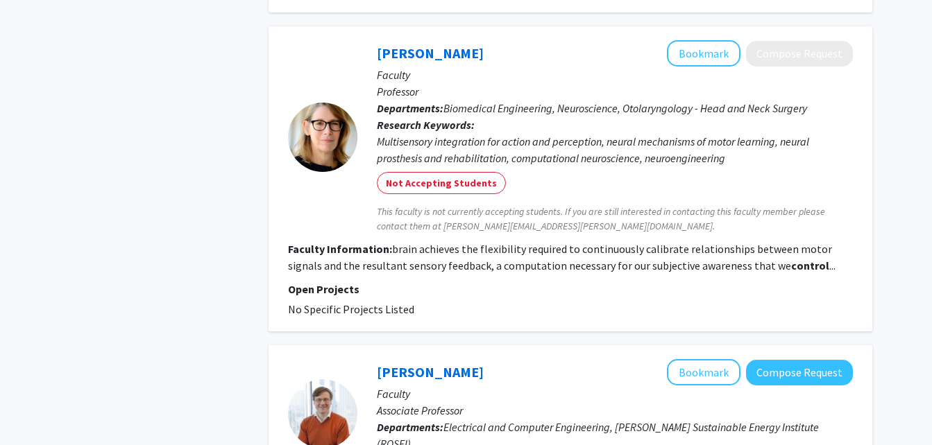
scroll to position [3055, 0]
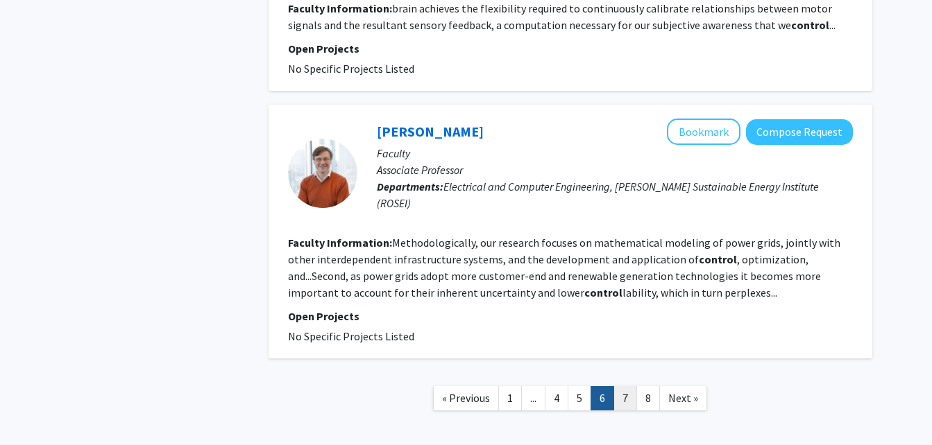
click at [631, 386] on link "7" at bounding box center [625, 398] width 24 height 24
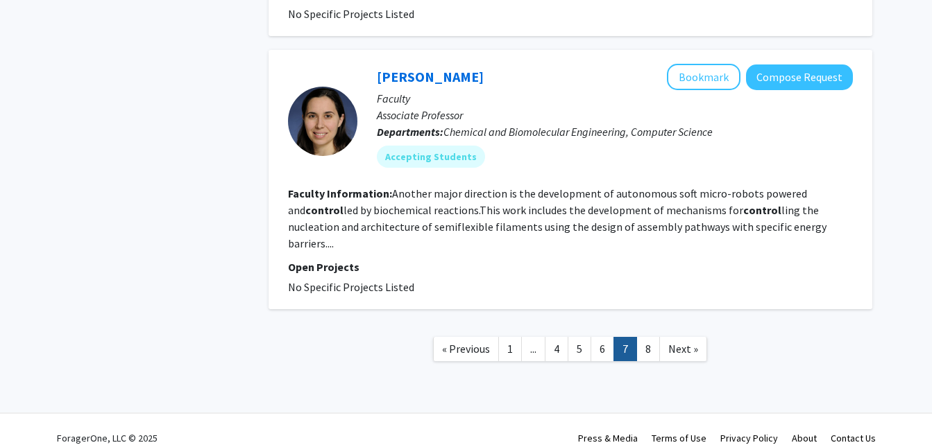
scroll to position [2651, 0]
click at [570, 337] on link "5" at bounding box center [580, 349] width 24 height 24
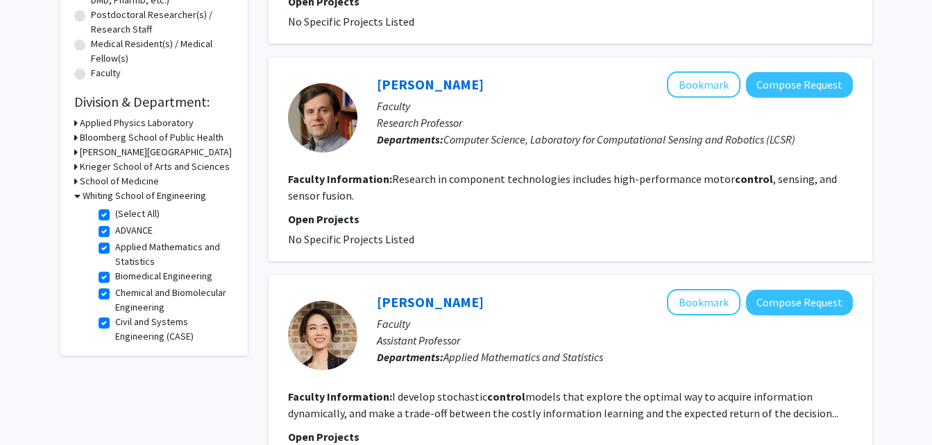
scroll to position [318, 0]
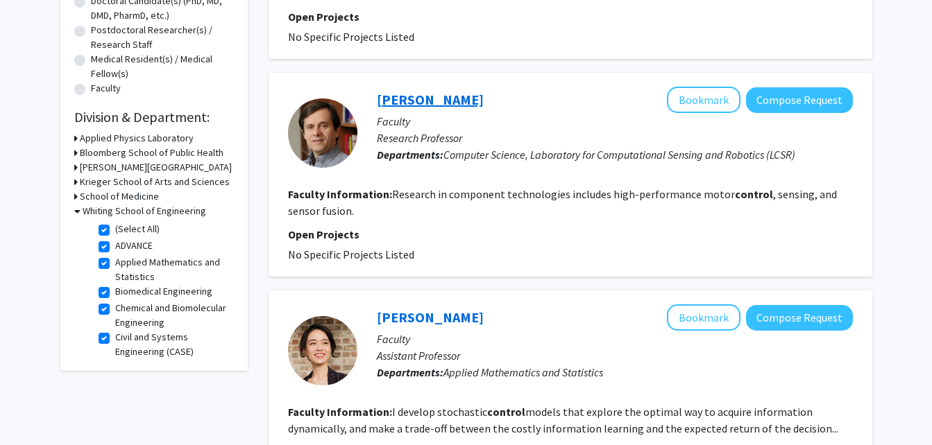
click at [460, 105] on link "[PERSON_NAME]" at bounding box center [430, 99] width 107 height 17
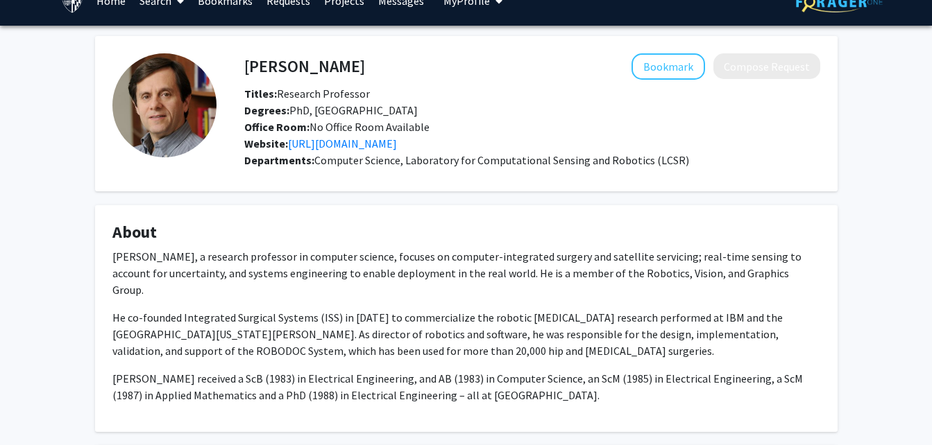
scroll to position [25, 0]
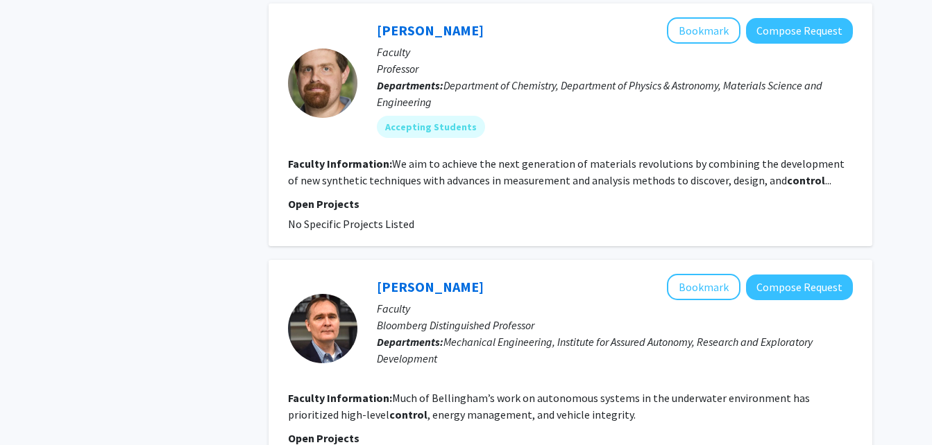
scroll to position [2307, 0]
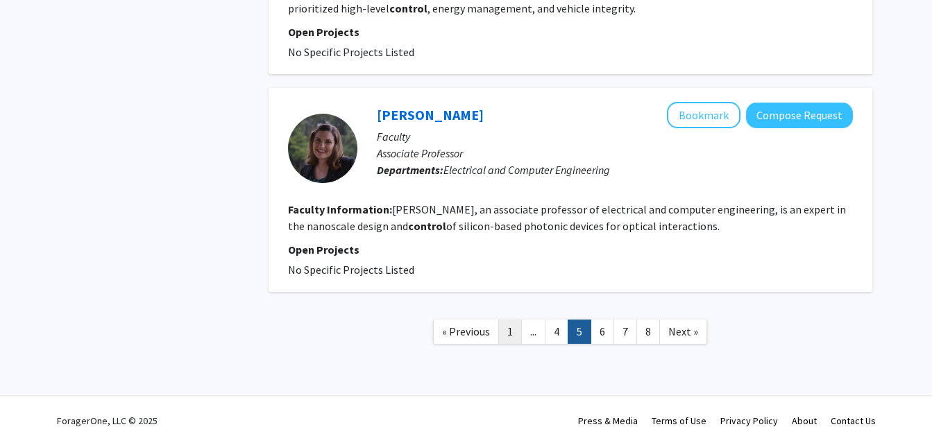
click at [506, 338] on link "1" at bounding box center [510, 332] width 24 height 24
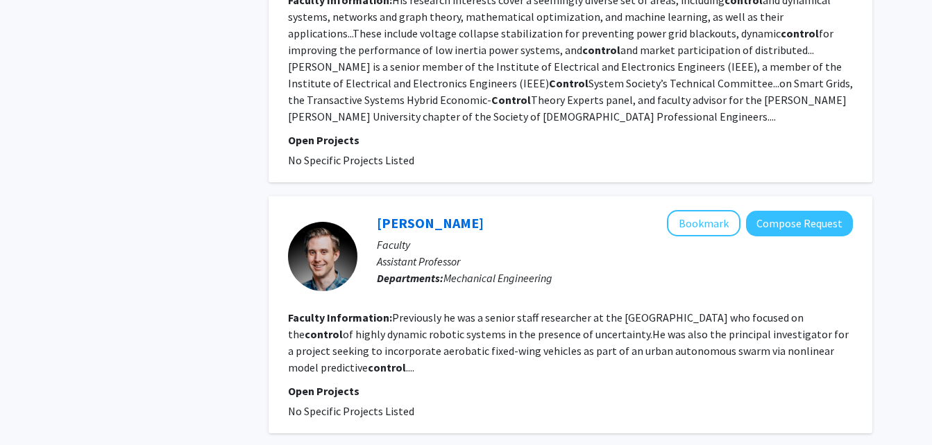
scroll to position [2847, 0]
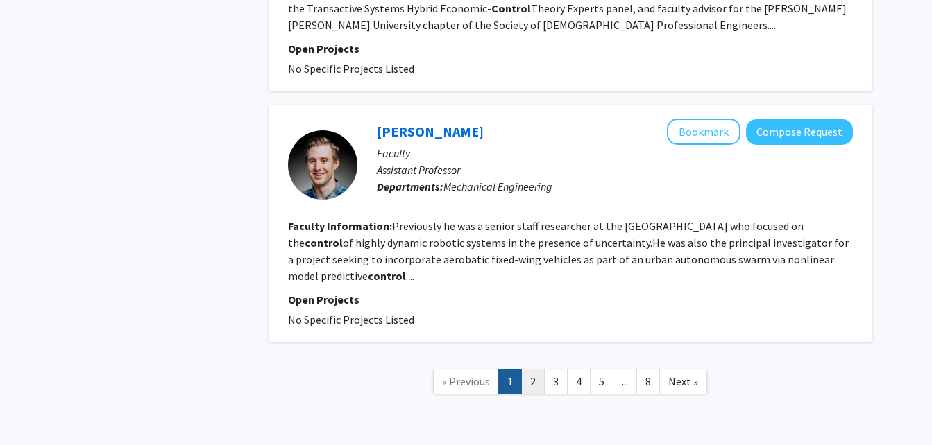
click at [534, 370] on link "2" at bounding box center [533, 382] width 24 height 24
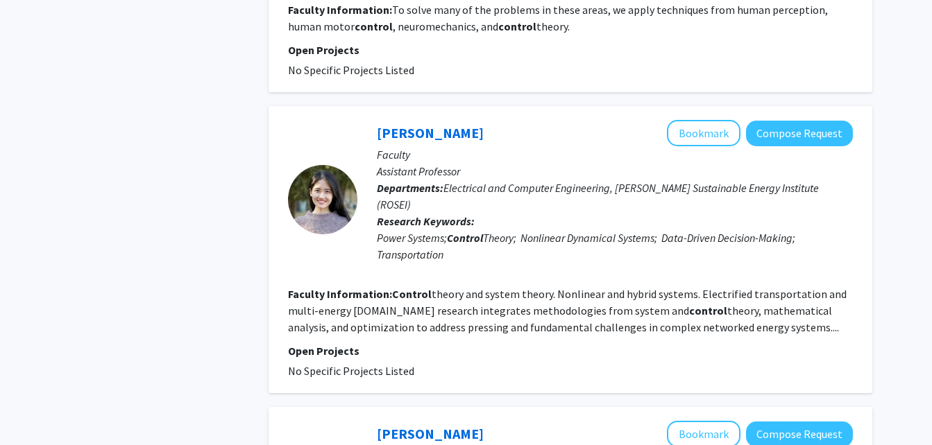
scroll to position [873, 0]
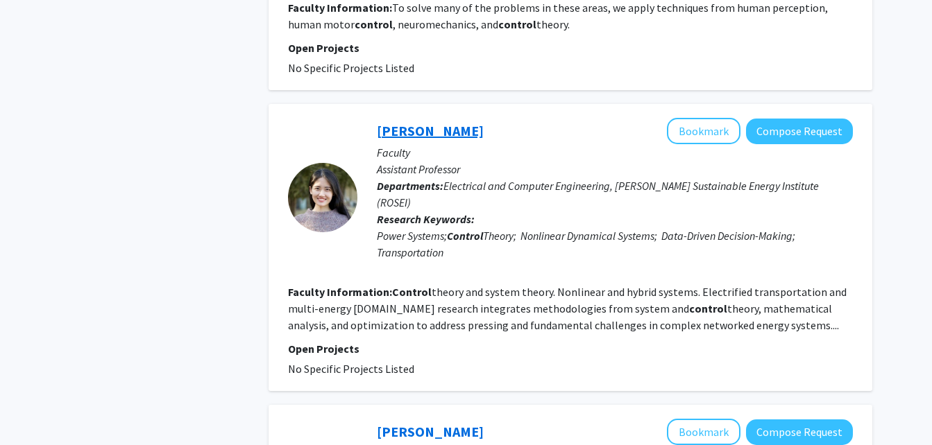
click at [413, 122] on link "[PERSON_NAME]" at bounding box center [430, 130] width 107 height 17
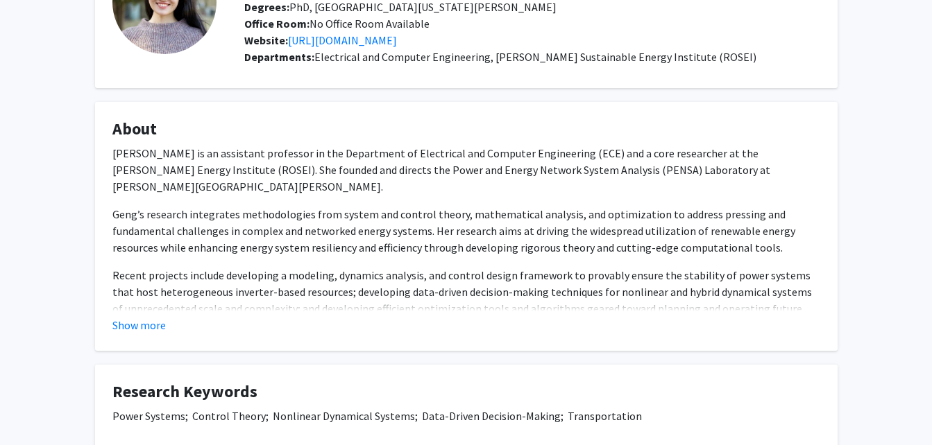
scroll to position [139, 0]
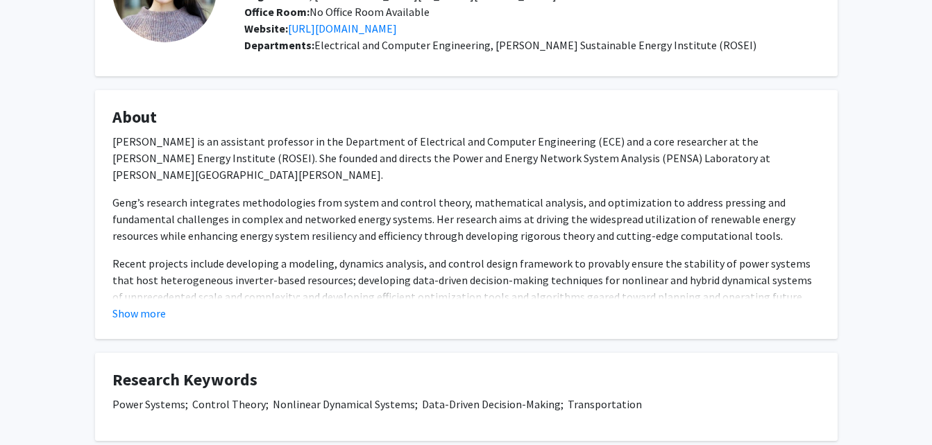
click at [348, 309] on div "Show more" at bounding box center [466, 313] width 708 height 17
click at [133, 303] on fg-read-more "[PERSON_NAME] is an assistant professor in the Department of Electrical and Com…" at bounding box center [466, 227] width 708 height 189
click at [134, 309] on button "Show more" at bounding box center [138, 313] width 53 height 17
